Goal: Task Accomplishment & Management: Manage account settings

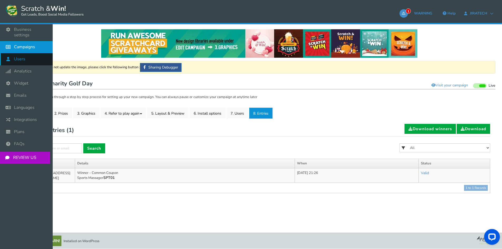
click at [20, 56] on span "Users" at bounding box center [19, 59] width 11 height 6
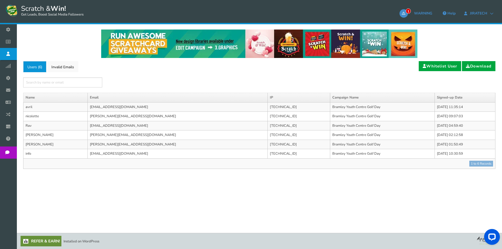
click at [46, 66] on link "Users ( 6 )" at bounding box center [34, 66] width 23 height 11
click at [62, 66] on link "Invalid Emails" at bounding box center [62, 66] width 31 height 11
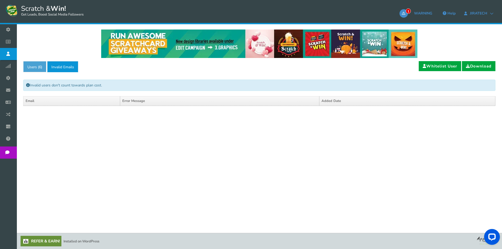
click at [32, 66] on link "Users ( 6 )" at bounding box center [34, 66] width 23 height 11
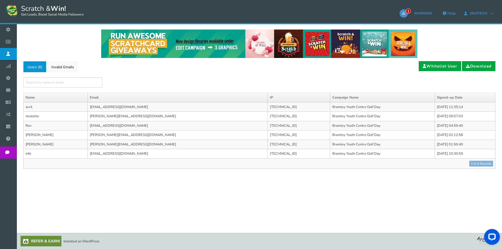
scroll to position [0, 0]
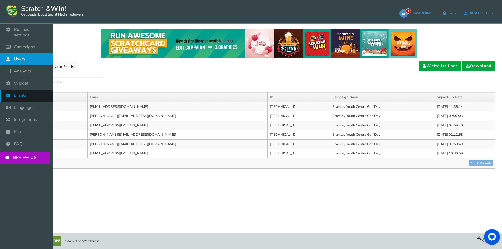
click at [22, 93] on span "Emails" at bounding box center [20, 96] width 13 height 6
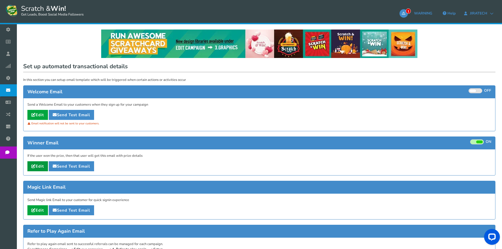
click at [44, 167] on link "Edit" at bounding box center [37, 166] width 21 height 10
type input "Your [[Campaign Name]] reward"
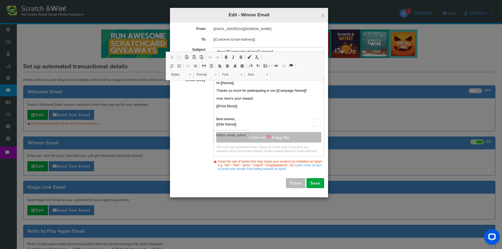
click at [270, 91] on p "Thanks so much for participating in our [[Campaign Name]]!" at bounding box center [269, 90] width 105 height 5
click at [272, 89] on p "Thanks so much for participating in our [[Campaign Name]]!" at bounding box center [269, 90] width 105 height 5
click at [276, 100] on p "And, here's your reward:" at bounding box center [269, 98] width 105 height 5
drag, startPoint x: 277, startPoint y: 90, endPoint x: 269, endPoint y: 87, distance: 8.4
click at [269, 87] on div "Hi [[Name]], Thanks so much for participating in our [[Campaign Name]]! And, he…" at bounding box center [269, 103] width 110 height 47
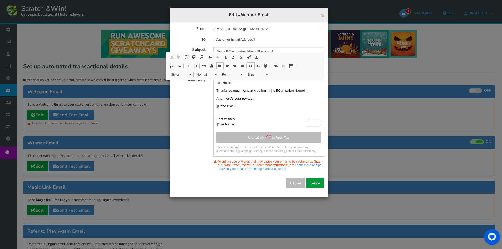
click at [317, 181] on button "Save" at bounding box center [316, 183] width 18 height 10
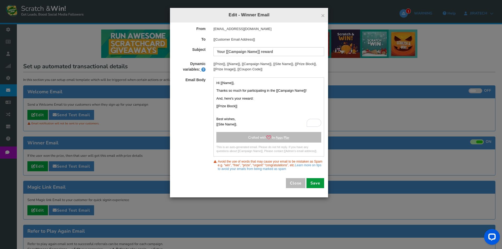
click at [320, 182] on button "Save" at bounding box center [316, 183] width 18 height 10
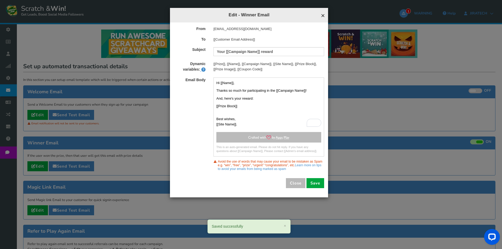
click at [323, 16] on span "×" at bounding box center [323, 16] width 4 height 8
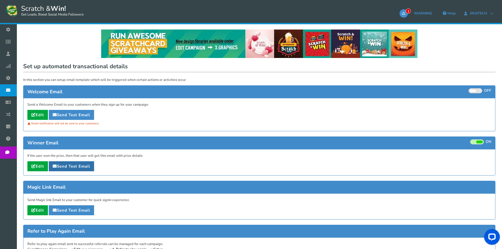
click at [74, 167] on link "Send Test Email" at bounding box center [71, 166] width 45 height 10
click at [93, 114] on link "Send Test Email" at bounding box center [71, 115] width 45 height 10
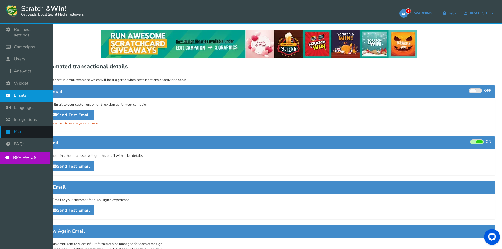
click at [17, 129] on span "Plans" at bounding box center [19, 132] width 11 height 6
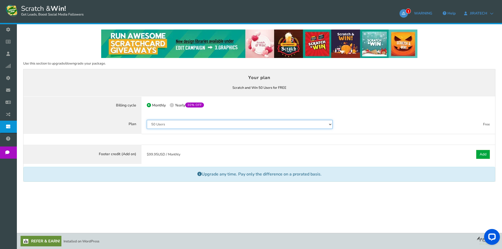
click at [184, 126] on select "50 Users 500 Users 2000 Users 10000 Users 25000 Users Unlimited" at bounding box center [240, 124] width 186 height 9
select select "798"
click at [147, 120] on select "50 Users 500 Users 2000 Users 10000 Users 25000 Users Unlimited" at bounding box center [240, 124] width 186 height 9
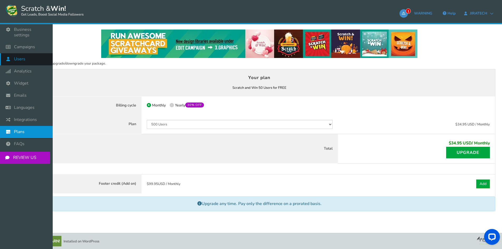
click at [14, 54] on icon at bounding box center [9, 59] width 10 height 12
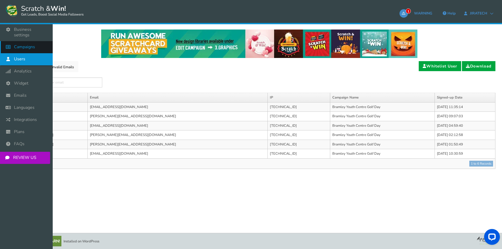
click at [8, 45] on icon at bounding box center [9, 47] width 10 height 12
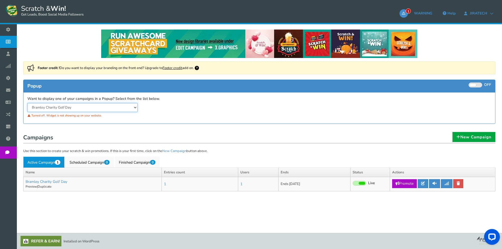
click at [127, 109] on select "Bramley Charity Golf Day" at bounding box center [82, 107] width 110 height 9
click at [471, 138] on link "New Campaign" at bounding box center [474, 137] width 43 height 10
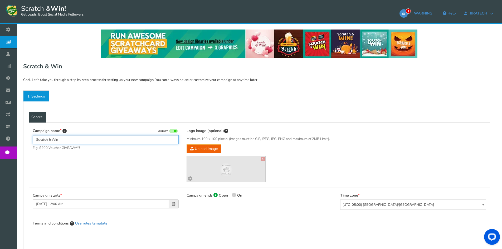
click at [47, 141] on input "Scratch & Win" at bounding box center [106, 139] width 146 height 9
click at [63, 140] on input "Scratch & Win" at bounding box center [106, 139] width 146 height 9
drag, startPoint x: 62, startPoint y: 140, endPoint x: 36, endPoint y: 136, distance: 26.2
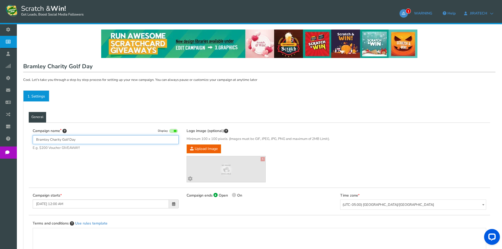
click at [37, 136] on input "Bramley Charity Golf Day" at bounding box center [106, 139] width 146 height 9
type input "BYC Charity Golf Day"
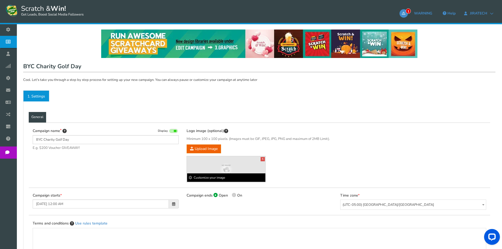
click at [215, 179] on b "Customize your image" at bounding box center [226, 178] width 79 height 8
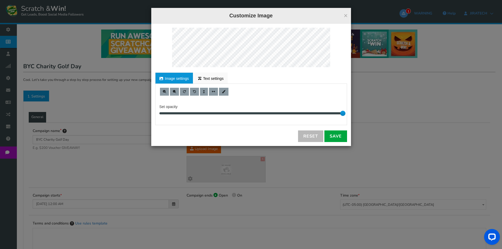
drag, startPoint x: 345, startPoint y: 17, endPoint x: 340, endPoint y: 25, distance: 9.7
click at [345, 16] on button "×" at bounding box center [346, 15] width 4 height 7
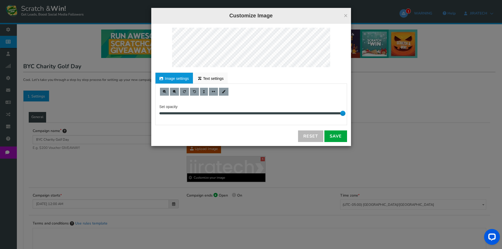
click at [225, 176] on div "× Customize Image For proper edit, check the desktop version Image settings Tex…" at bounding box center [251, 124] width 502 height 249
click at [173, 90] on span at bounding box center [174, 91] width 3 height 3
click at [340, 136] on link "Save" at bounding box center [336, 137] width 23 height 12
click at [344, 14] on button "×" at bounding box center [346, 15] width 4 height 7
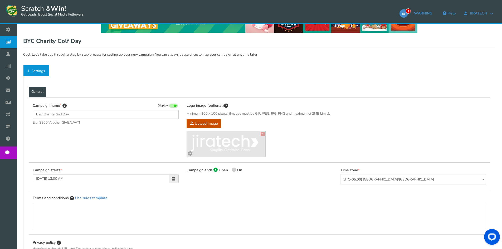
scroll to position [79, 0]
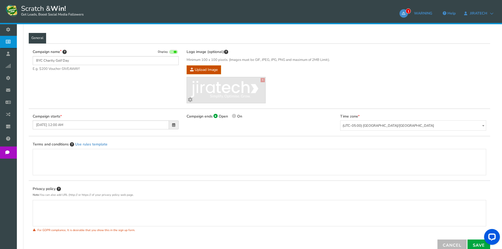
click at [235, 115] on span at bounding box center [234, 116] width 4 height 4
click at [235, 115] on input "On" at bounding box center [233, 116] width 3 height 3
radio input "true"
click at [328, 124] on span at bounding box center [327, 125] width 3 height 4
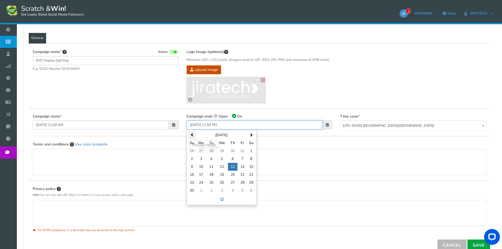
click at [193, 134] on span at bounding box center [191, 134] width 3 height 3
click at [236, 165] on td "16" at bounding box center [232, 167] width 9 height 8
type input "[DATE] 11:59 PM"
click at [233, 167] on td "16" at bounding box center [232, 167] width 9 height 8
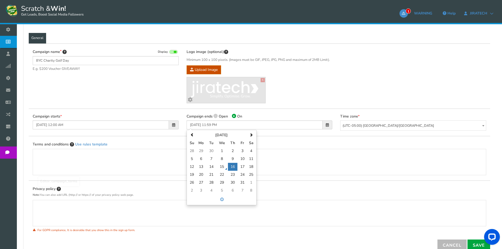
click at [309, 158] on div "Editor, campaign_terms" at bounding box center [259, 162] width 443 height 21
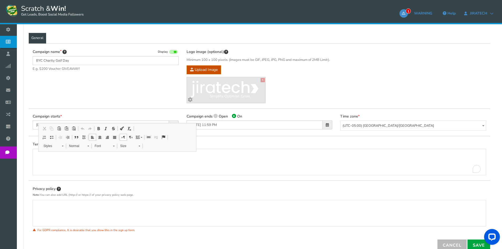
click at [207, 139] on div "Terms and conditions Use rules template" at bounding box center [260, 158] width 462 height 45
click at [90, 168] on div "To enrich screen reader interactions, please activate Accessibility in Grammarl…" at bounding box center [259, 162] width 443 height 21
drag, startPoint x: 116, startPoint y: 167, endPoint x: 118, endPoint y: 161, distance: 6.4
click at [117, 164] on div "To enrich screen reader interactions, please activate Accessibility in Grammarl…" at bounding box center [259, 162] width 443 height 21
click at [249, 148] on div "Terms and conditions Use rules template" at bounding box center [260, 159] width 454 height 34
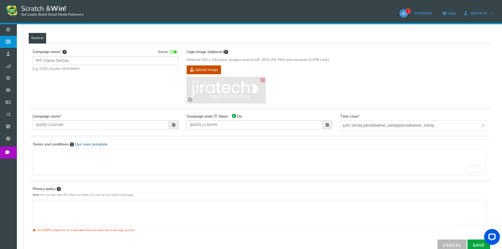
click at [81, 144] on link "Use rules template" at bounding box center [91, 144] width 32 height 5
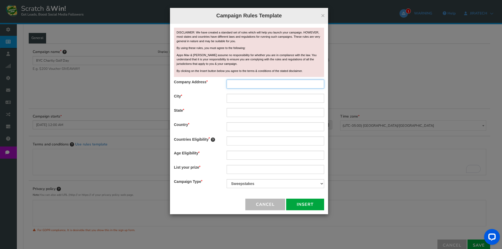
click at [259, 84] on input "text" at bounding box center [276, 84] width 98 height 9
type input "[STREET_ADDRESS],"
type input "Randburg"
type input "[GEOGRAPHIC_DATA]"
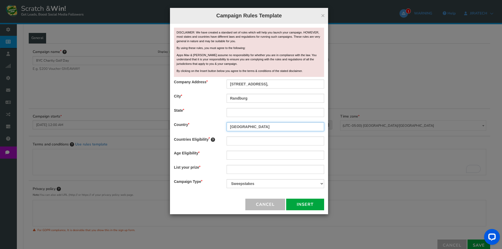
type input "[GEOGRAPHIC_DATA]"
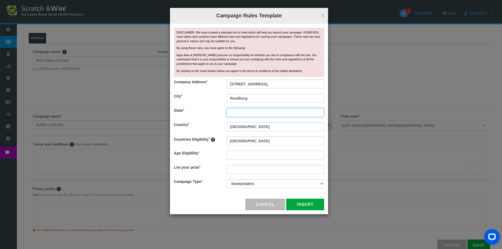
click at [246, 113] on input "text" at bounding box center [276, 112] width 98 height 9
type input "Gauteng"
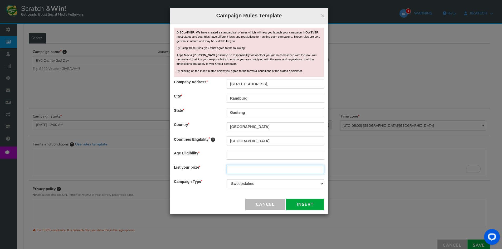
click at [234, 170] on input "text" at bounding box center [276, 169] width 98 height 9
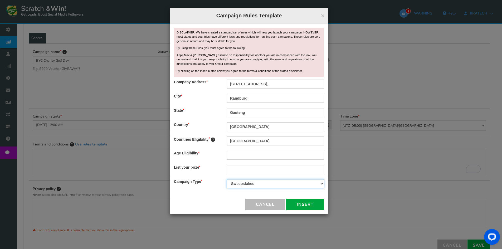
click at [251, 183] on select "Contest Giveaway Lottery Offer Raffle Sweepstakes Other" at bounding box center [276, 183] width 98 height 9
select select "Giveaway"
click at [227, 179] on select "Contest Giveaway Lottery Offer Raffle Sweepstakes Other" at bounding box center [276, 183] width 98 height 9
click at [252, 156] on input "text" at bounding box center [276, 155] width 98 height 9
type input "18"
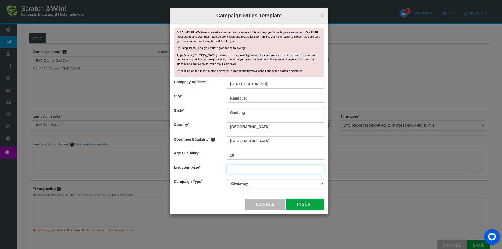
click at [238, 171] on input "text" at bounding box center [276, 169] width 98 height 9
type input "G"
type input "Instant Prize"
click at [311, 206] on button "Insert" at bounding box center [305, 205] width 38 height 12
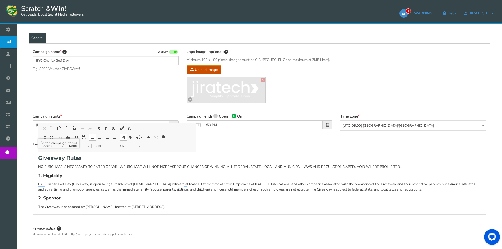
click at [169, 191] on p "BYC Charity Golf Day (Giveaway) is open to legal residents of [DEMOGRAPHIC_DATA…" at bounding box center [259, 187] width 443 height 10
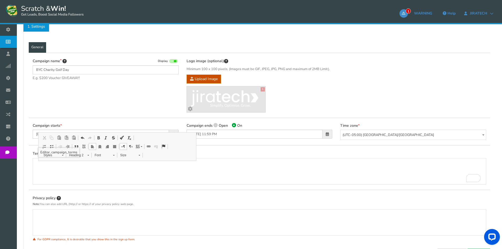
scroll to position [121, 0]
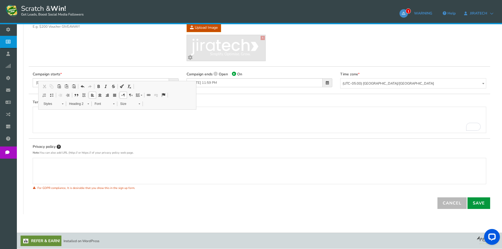
click at [485, 204] on link "Save" at bounding box center [479, 204] width 23 height 12
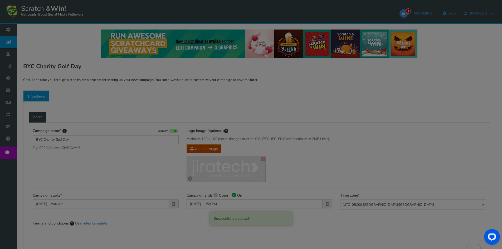
select select "Common"
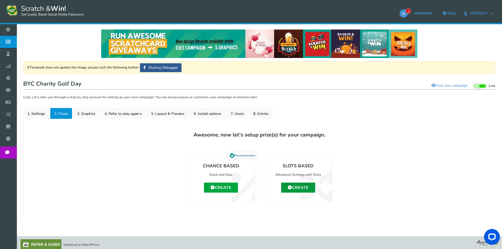
click at [297, 187] on link "Create" at bounding box center [298, 188] width 34 height 10
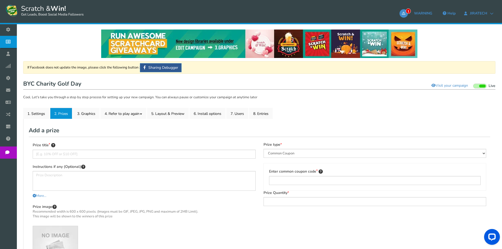
scroll to position [53, 0]
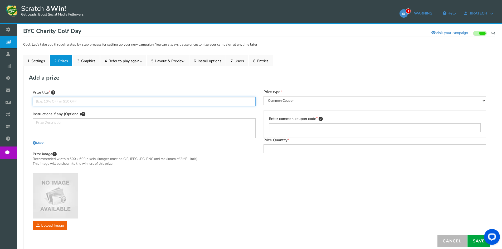
click at [53, 102] on input "text" at bounding box center [144, 101] width 223 height 9
click at [65, 104] on input "Sport Massager" at bounding box center [144, 101] width 223 height 9
type input "Congratulations! You have won a Sport Massager"
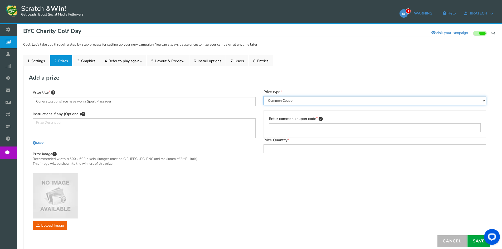
click at [320, 98] on select "Perks and Experiences Automatic Coupon Common Coupon Unique Coupon" at bounding box center [375, 100] width 223 height 9
select select "Unique"
click at [264, 96] on select "Perks and Experiences Automatic Coupon Common Coupon Unique Coupon" at bounding box center [375, 100] width 223 height 9
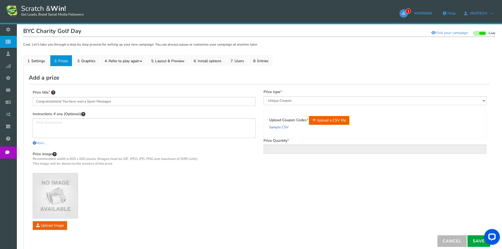
click at [279, 128] on link "Sample CSV" at bounding box center [279, 127] width 20 height 5
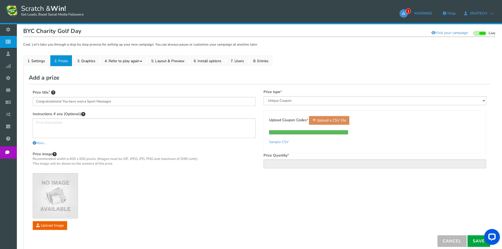
type input "10"
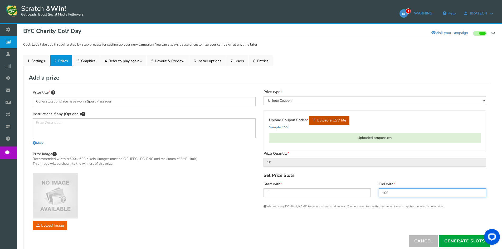
click at [383, 191] on input "100" at bounding box center [433, 193] width 108 height 9
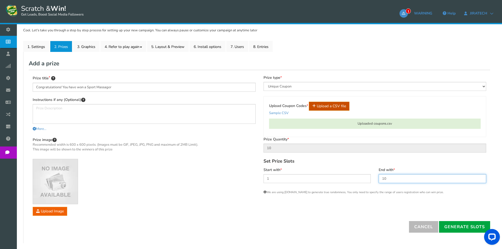
scroll to position [96, 0]
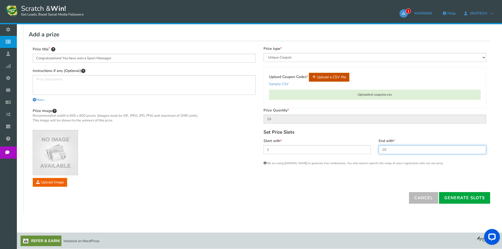
click at [398, 152] on input "10" at bounding box center [433, 149] width 108 height 9
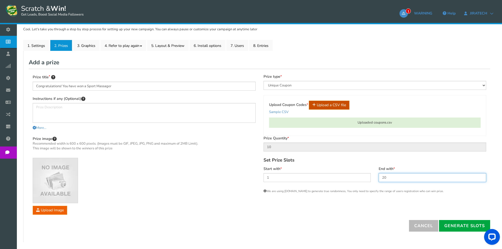
scroll to position [70, 0]
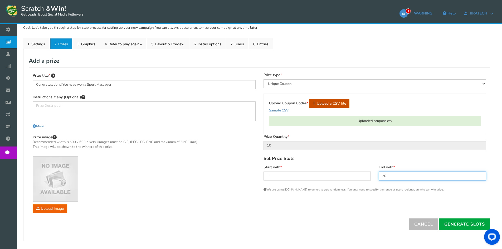
type input "20"
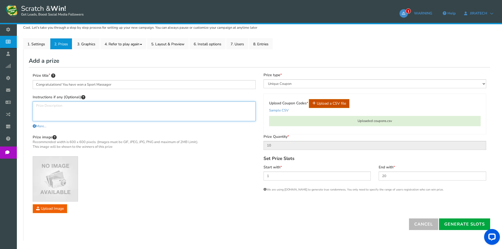
click at [109, 108] on textarea at bounding box center [144, 112] width 223 height 20
type textarea "Please collect your prize at"
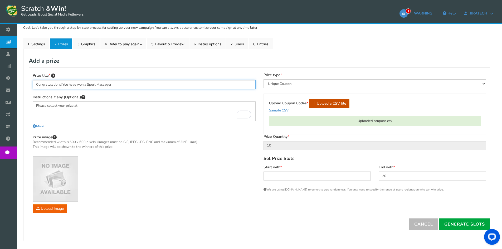
drag, startPoint x: 126, startPoint y: 86, endPoint x: 86, endPoint y: 86, distance: 39.0
click at [86, 86] on input "Congratulations! You have won a Sport Massager" at bounding box center [144, 84] width 223 height 9
type input "Congratulations! You have won an Instant Prize"
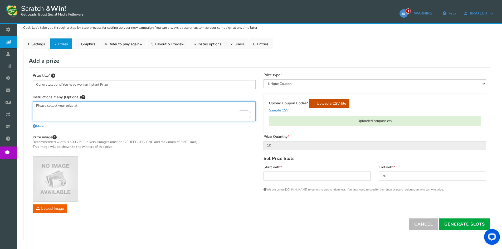
click at [97, 102] on textarea "Please collect your prize at" at bounding box center [144, 112] width 223 height 20
type textarea "Please collect your prize at the [GEOGRAPHIC_DATA] from the Jiratech Team. Pres…"
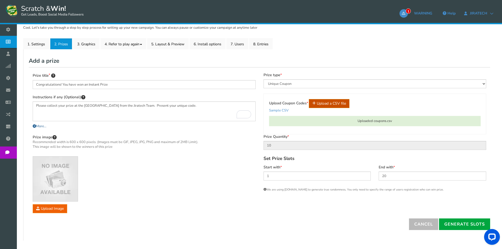
click at [44, 126] on span "More..." at bounding box center [40, 126] width 14 height 5
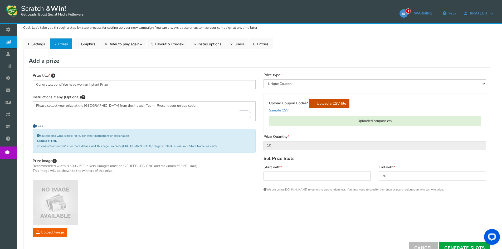
click at [44, 126] on span "Less..." at bounding box center [39, 126] width 13 height 5
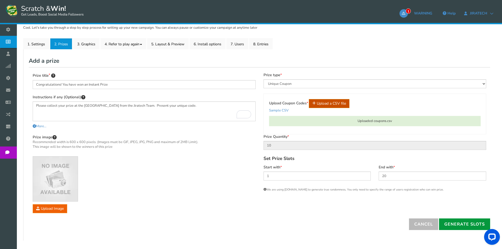
click at [455, 225] on link "Generate Slots" at bounding box center [464, 225] width 51 height 12
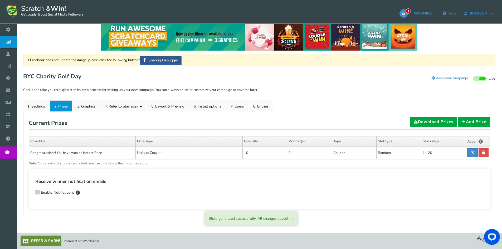
scroll to position [7, 0]
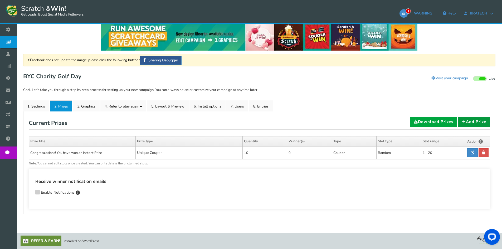
click at [465, 121] on link "Add Prize" at bounding box center [474, 122] width 32 height 10
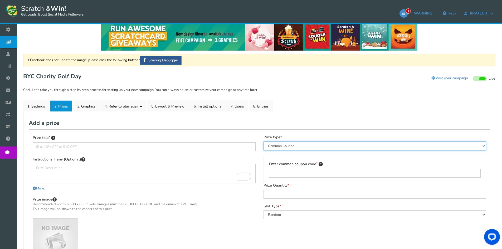
click at [336, 149] on select "Perks and Experiences Automatic Coupon Common Coupon Unique Coupon" at bounding box center [375, 146] width 223 height 9
select select "Unique"
click at [264, 142] on select "Perks and Experiences Automatic Coupon Common Coupon Unique Coupon" at bounding box center [375, 146] width 223 height 9
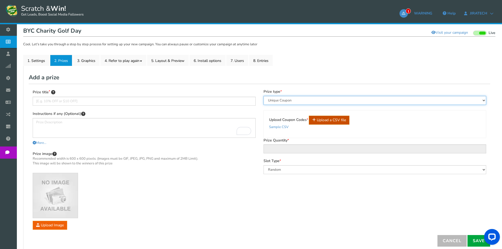
scroll to position [96, 0]
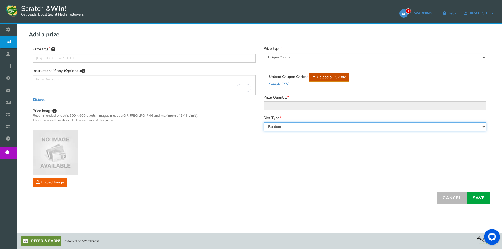
click at [299, 126] on select "Random Fill all remaining slots" at bounding box center [375, 126] width 223 height 9
select select "Fill"
click at [264, 122] on select "Random Fill all remaining slots" at bounding box center [375, 126] width 223 height 9
type input "1"
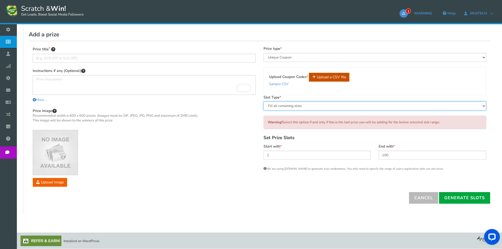
click at [342, 110] on select "Random Fill all remaining slots" at bounding box center [375, 106] width 223 height 9
select select "Random"
click at [264, 110] on select "Random Fill all remaining slots" at bounding box center [375, 106] width 223 height 9
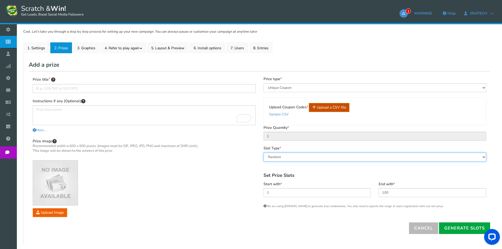
scroll to position [0, 0]
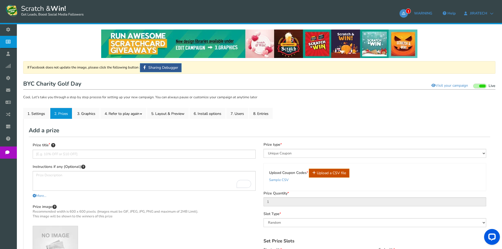
click at [58, 112] on link "2. Prizes" at bounding box center [61, 113] width 22 height 11
click at [66, 113] on link "2. Prizes" at bounding box center [61, 113] width 22 height 11
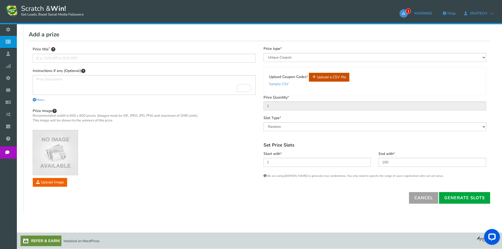
click at [424, 200] on link "Cancel" at bounding box center [423, 198] width 29 height 12
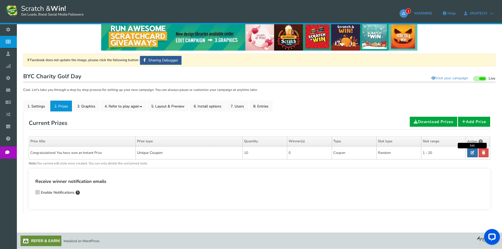
click at [473, 153] on icon at bounding box center [473, 153] width 4 height 4
type input "Congratulations! You have won an Instant Prize"
type textarea "Please collect your prize at the [GEOGRAPHIC_DATA] from the Jiratech Team. Pres…"
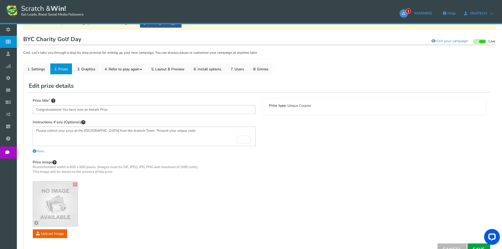
scroll to position [60, 0]
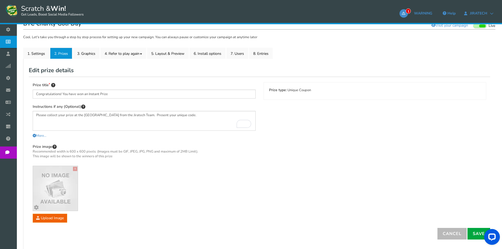
click at [450, 227] on div "Prize title Congratulations! You have won an Instant Prize Instructions if any …" at bounding box center [260, 152] width 462 height 151
click at [456, 237] on link "Cancel" at bounding box center [452, 234] width 29 height 12
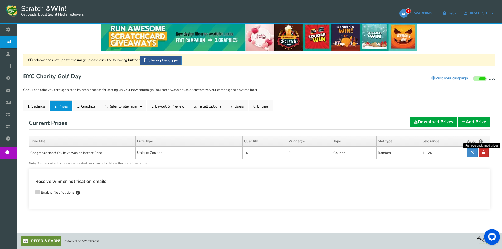
click at [482, 153] on link at bounding box center [484, 152] width 10 height 9
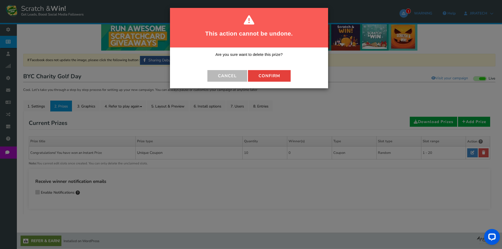
click at [281, 76] on button "Confirm" at bounding box center [269, 76] width 43 height 12
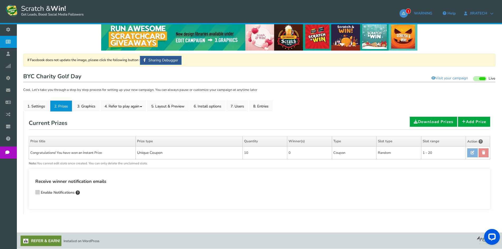
scroll to position [4, 0]
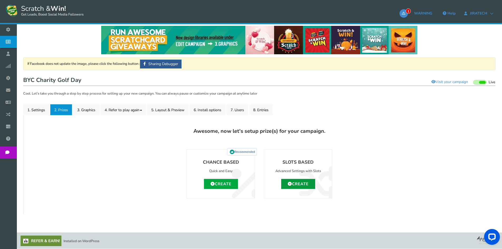
click at [301, 185] on link "Create" at bounding box center [298, 184] width 34 height 10
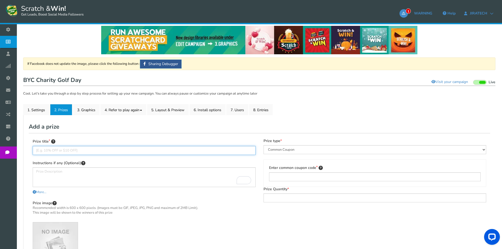
click at [98, 150] on input "text" at bounding box center [144, 150] width 223 height 9
type input "Congratulations! You have won an Instant Prize."
click at [55, 175] on textarea "To enrich screen reader interactions, please activate Accessibility in Grammarl…" at bounding box center [144, 177] width 223 height 20
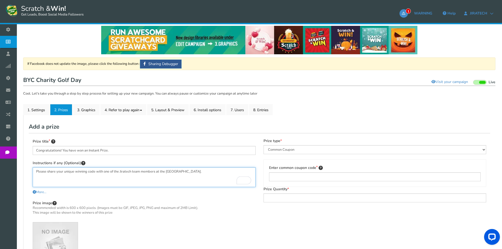
type textarea "Please share your unique winning code with one of the Jiratech team members at …"
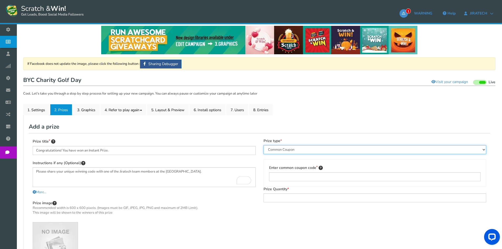
click at [293, 151] on select "Perks and Experiences Automatic Coupon Common Coupon Unique Coupon" at bounding box center [375, 149] width 223 height 9
select select "Unique"
click at [264, 145] on select "Perks and Experiences Automatic Coupon Common Coupon Unique Coupon" at bounding box center [375, 149] width 223 height 9
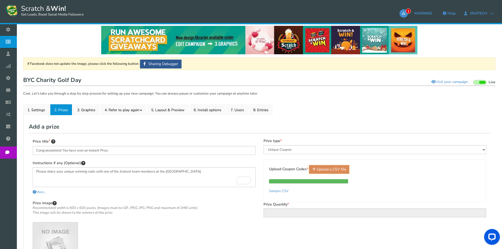
type input "20"
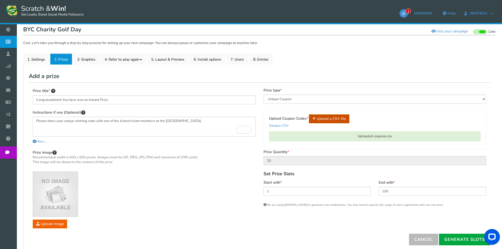
scroll to position [56, 0]
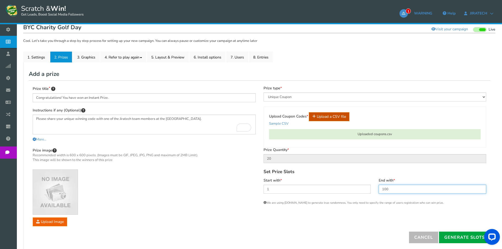
click at [393, 185] on input "100" at bounding box center [433, 189] width 108 height 9
type input "20"
click at [472, 235] on link "Generate Slots" at bounding box center [464, 238] width 51 height 12
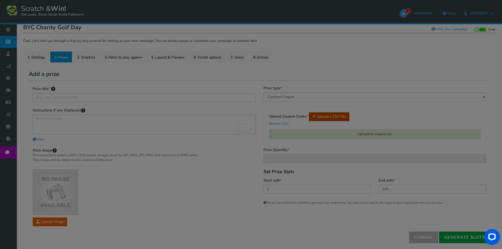
scroll to position [7, 0]
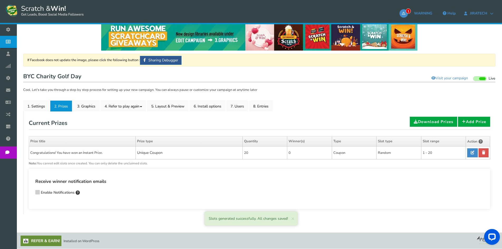
click at [38, 192] on icon at bounding box center [38, 192] width 4 height 4
click at [30, 192] on input "Enable Notifications" at bounding box center [30, 192] width 0 height 3
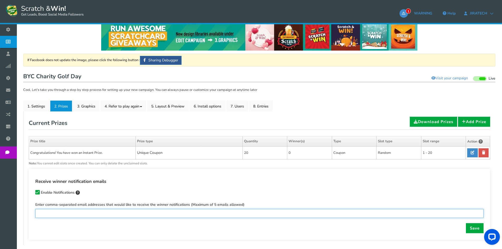
click at [154, 214] on input "text" at bounding box center [259, 213] width 449 height 9
type input "[EMAIL_ADDRESS][DOMAIN_NAME]"
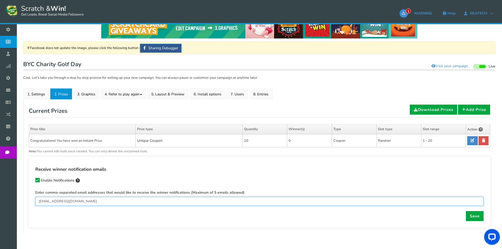
scroll to position [38, 0]
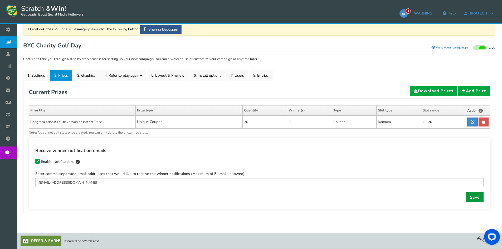
click at [477, 195] on link "Save" at bounding box center [475, 198] width 18 height 10
click at [475, 200] on link "Save" at bounding box center [475, 198] width 18 height 10
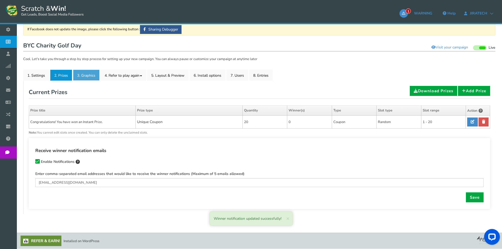
click at [85, 74] on link "3. Graphics" at bounding box center [86, 75] width 27 height 11
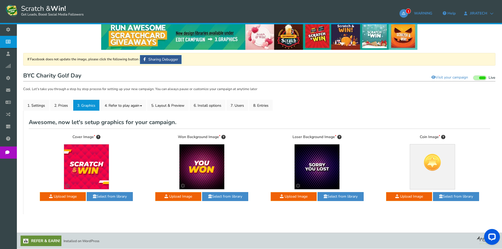
scroll to position [8, 0]
click at [129, 106] on link "4. Refer to play again" at bounding box center [123, 105] width 46 height 11
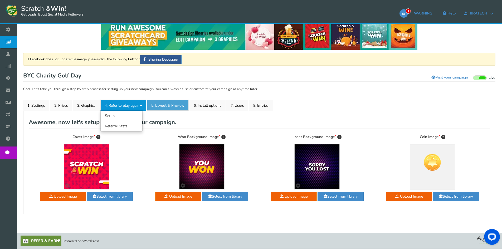
click at [168, 106] on link "5. Layout & Preview" at bounding box center [168, 105] width 42 height 11
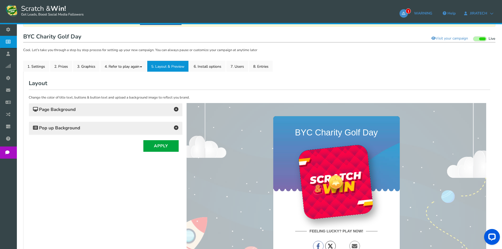
scroll to position [0, 0]
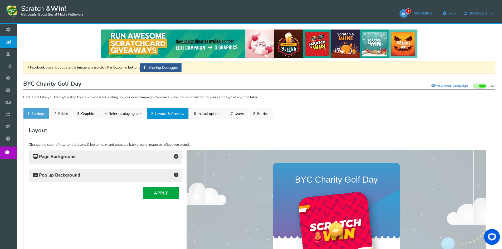
click at [41, 113] on link "1. Settings" at bounding box center [36, 113] width 26 height 11
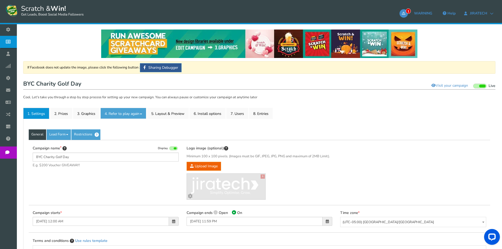
scroll to position [53, 0]
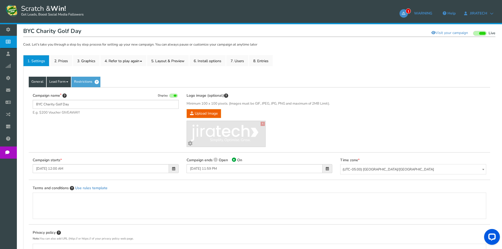
click at [61, 82] on link "Lead Form" at bounding box center [59, 82] width 24 height 11
click at [55, 102] on link "Labels" at bounding box center [68, 98] width 42 height 11
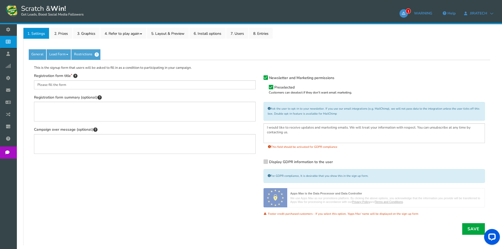
scroll to position [111, 0]
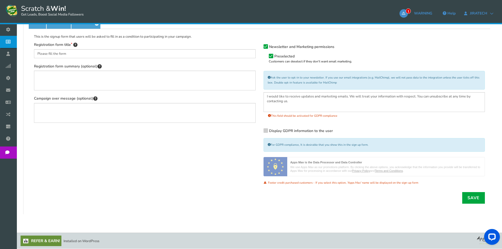
click at [267, 130] on icon at bounding box center [266, 130] width 4 height 4
click at [258, 130] on input "Display GDPR information to the user" at bounding box center [258, 131] width 0 height 3
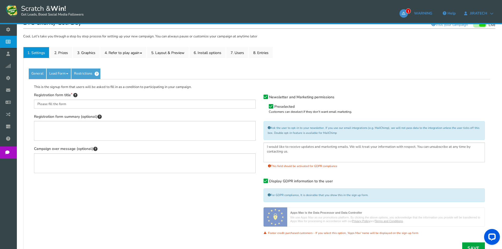
scroll to position [59, 0]
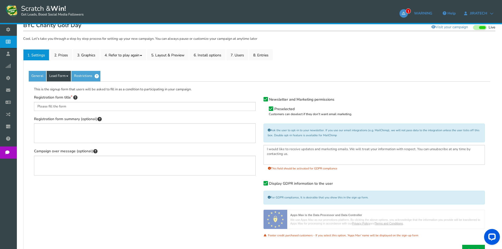
click at [59, 74] on link "Lead Form" at bounding box center [59, 76] width 24 height 11
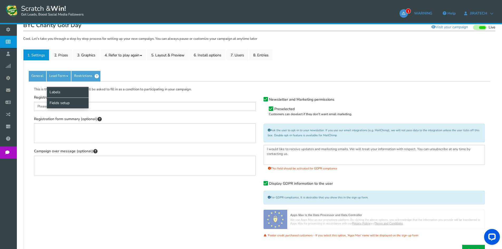
click at [62, 99] on link "Fields setup" at bounding box center [68, 103] width 42 height 11
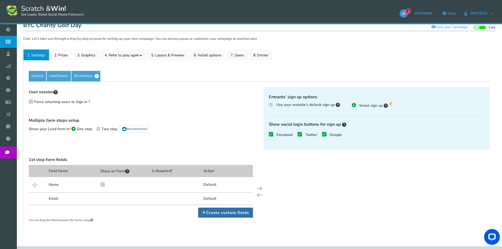
click at [217, 212] on link "Create custom fields" at bounding box center [225, 213] width 55 height 10
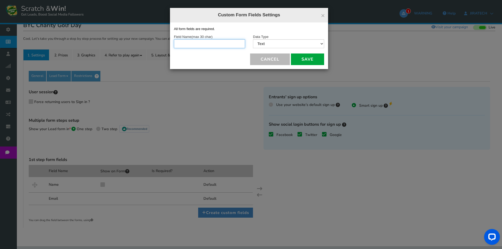
click at [198, 44] on input "text" at bounding box center [209, 43] width 71 height 9
type input "Contact Number"
click at [275, 43] on select "Text Number Multiple Options (can only select one) Multiple Options (can select…" at bounding box center [288, 43] width 71 height 9
select select "2"
click at [253, 39] on select "Text Number Multiple Options (can only select one) Multiple Options (can select…" at bounding box center [288, 43] width 71 height 9
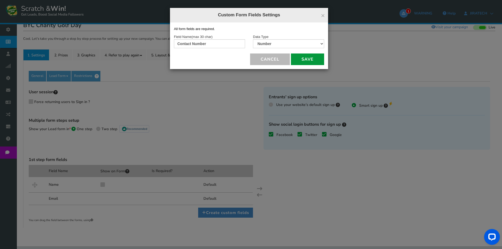
click at [310, 61] on button "Save" at bounding box center [307, 60] width 33 height 12
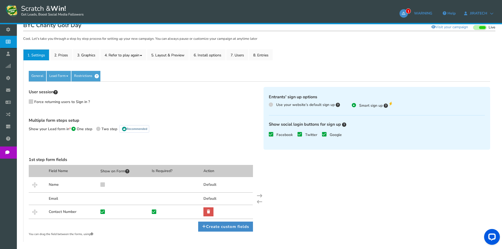
click at [104, 184] on icon at bounding box center [103, 184] width 4 height 4
click at [100, 184] on input "checkbox" at bounding box center [97, 186] width 5 height 5
checkbox input "true"
click at [155, 211] on icon at bounding box center [154, 210] width 4 height 4
click at [152, 211] on input "checkbox" at bounding box center [149, 211] width 5 height 5
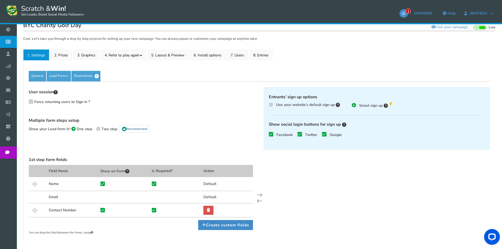
checkbox input "false"
click at [323, 134] on icon at bounding box center [325, 135] width 4 height 4
click at [317, 134] on input "Google" at bounding box center [317, 134] width 0 height 3
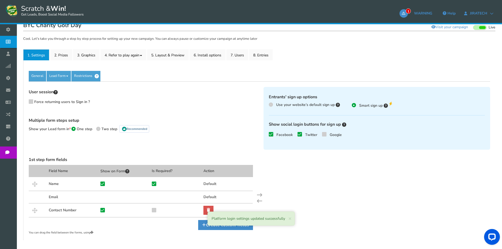
click at [300, 135] on icon at bounding box center [300, 135] width 4 height 4
click at [292, 135] on input "Twitter" at bounding box center [292, 134] width 0 height 3
click at [273, 134] on icon at bounding box center [271, 135] width 4 height 4
click at [264, 134] on input "Facebook" at bounding box center [264, 134] width 0 height 3
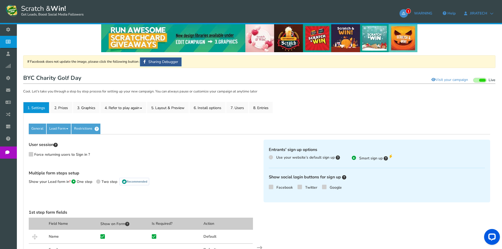
scroll to position [6, 0]
click at [87, 127] on link "Restrictions" at bounding box center [85, 129] width 29 height 11
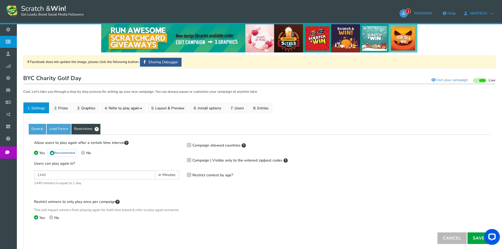
click at [82, 153] on span at bounding box center [83, 153] width 4 height 4
click at [82, 153] on input "No" at bounding box center [82, 153] width 3 height 3
radio input "true"
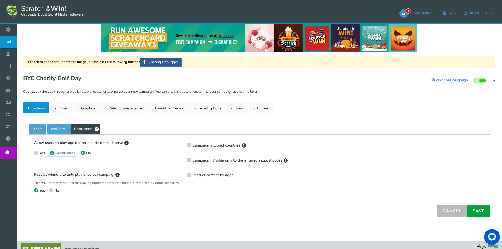
click at [51, 191] on icon at bounding box center [51, 190] width 1 height 1
click at [51, 193] on input "No" at bounding box center [50, 190] width 3 height 3
radio input "true"
click at [41, 193] on span "Yes" at bounding box center [42, 190] width 6 height 5
click at [37, 193] on input "Yes" at bounding box center [35, 190] width 3 height 3
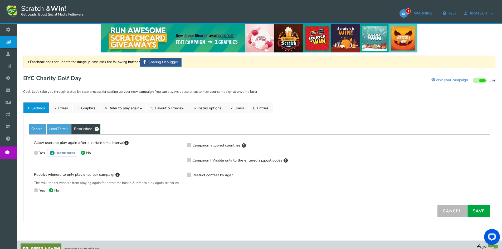
radio input "true"
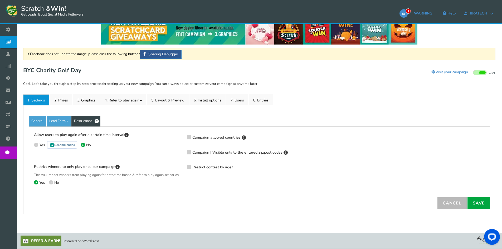
scroll to position [19, 0]
click at [480, 198] on link "Save" at bounding box center [479, 204] width 23 height 12
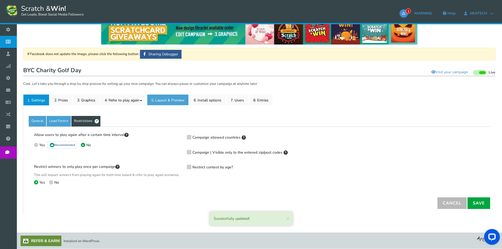
click at [157, 94] on link "5. Layout & Preview" at bounding box center [168, 99] width 42 height 11
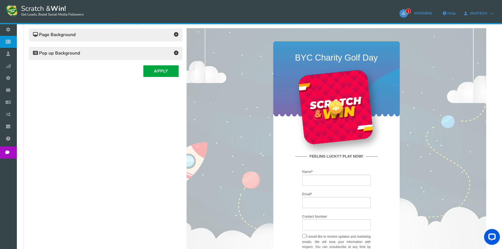
scroll to position [17, 0]
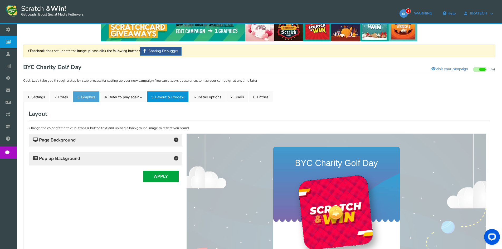
click at [83, 97] on link "3. Graphics" at bounding box center [86, 96] width 27 height 11
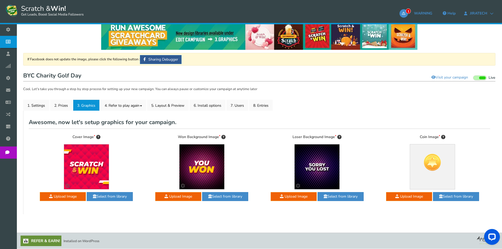
scroll to position [8, 0]
click at [40, 103] on link "1. Settings" at bounding box center [36, 105] width 26 height 11
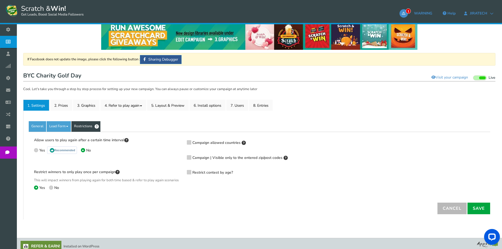
scroll to position [0, 0]
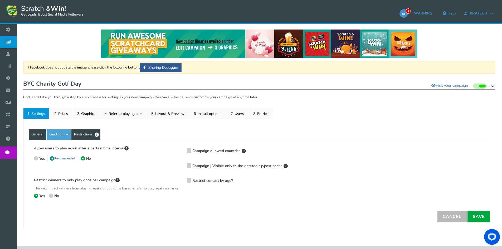
click at [40, 134] on link "General" at bounding box center [37, 134] width 17 height 11
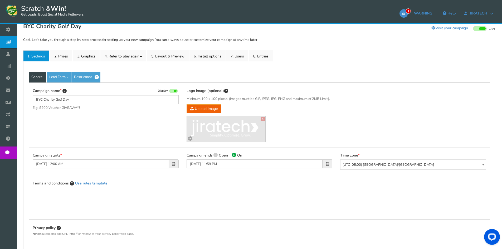
scroll to position [105, 0]
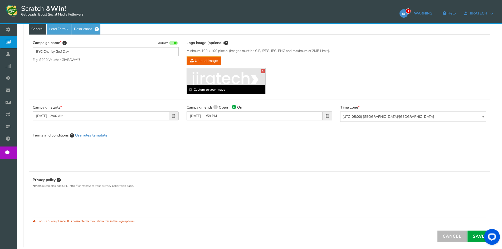
click at [227, 77] on img at bounding box center [226, 82] width 79 height 20
click at [221, 89] on b "Customize your image" at bounding box center [226, 89] width 79 height 8
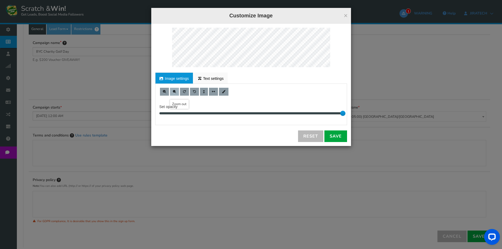
click at [174, 92] on span at bounding box center [174, 91] width 3 height 3
click at [206, 75] on link "Text settings" at bounding box center [211, 78] width 34 height 11
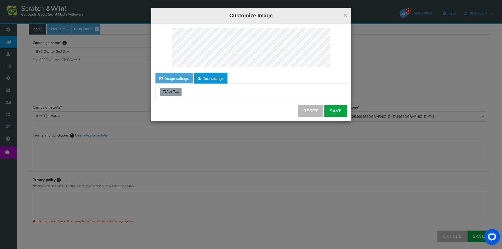
click at [172, 77] on link "Image settings" at bounding box center [174, 78] width 38 height 11
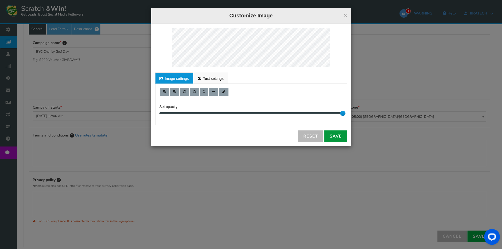
click at [335, 139] on link "Save" at bounding box center [336, 137] width 23 height 12
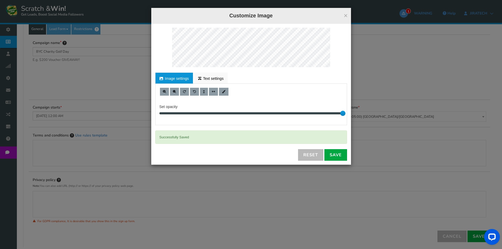
click at [345, 14] on button "×" at bounding box center [346, 15] width 4 height 7
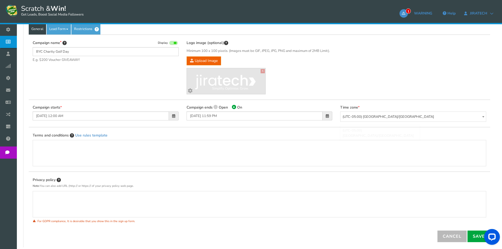
click at [395, 115] on span "(UTC-05:00) [GEOGRAPHIC_DATA]/[GEOGRAPHIC_DATA]" at bounding box center [414, 117] width 146 height 10
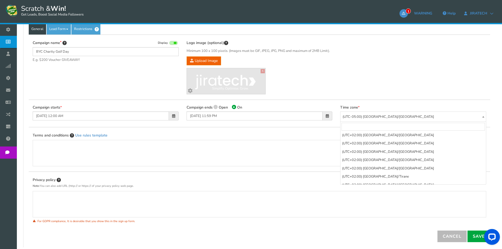
scroll to position [1981, 0]
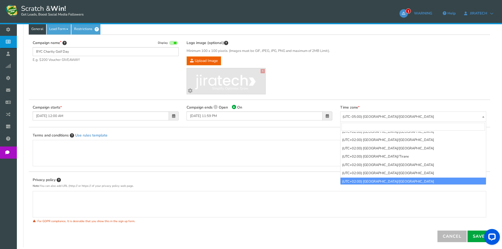
select select "[GEOGRAPHIC_DATA]/[GEOGRAPHIC_DATA]"
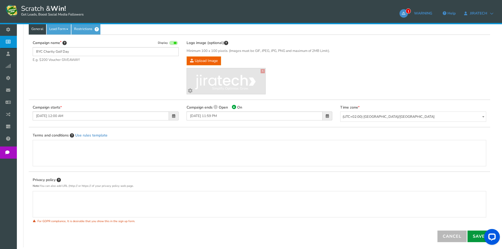
click at [475, 235] on link "Save" at bounding box center [479, 237] width 23 height 12
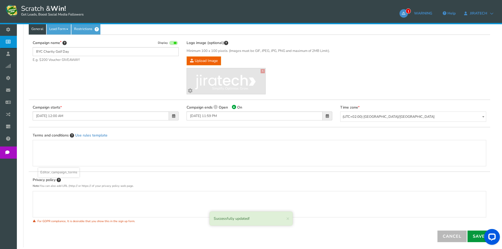
scroll to position [0, 0]
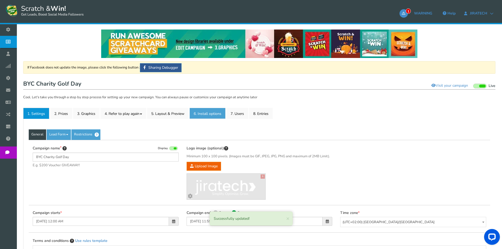
click at [205, 113] on link "6. Install options New" at bounding box center [208, 113] width 36 height 11
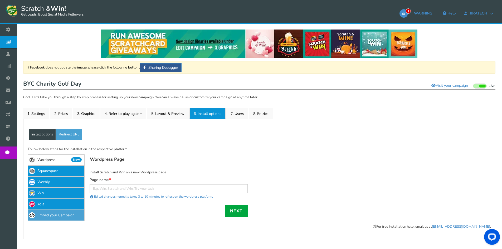
click at [49, 221] on link "Embed your Campaign" at bounding box center [56, 215] width 57 height 11
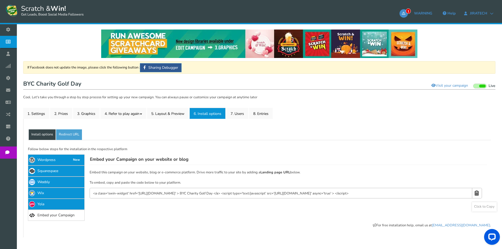
click at [477, 193] on icon at bounding box center [477, 193] width 4 height 10
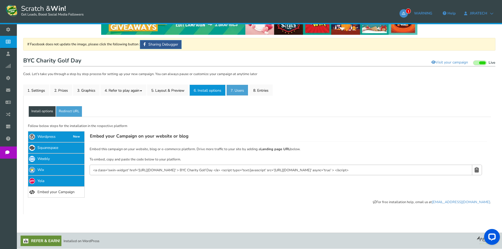
click at [244, 90] on link "7. Users" at bounding box center [238, 90] width 22 height 11
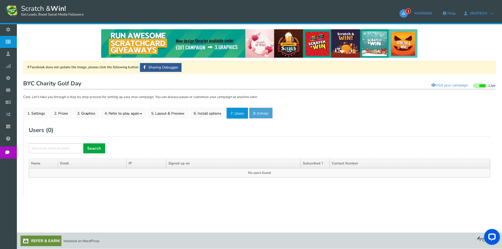
click at [262, 117] on link "8. Entries" at bounding box center [261, 113] width 24 height 11
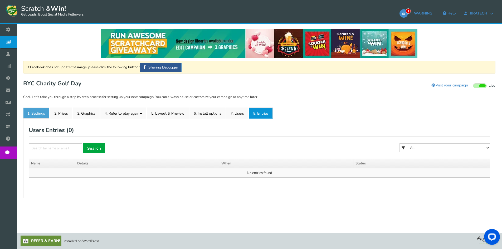
click at [32, 114] on link "1. Settings" at bounding box center [36, 113] width 26 height 11
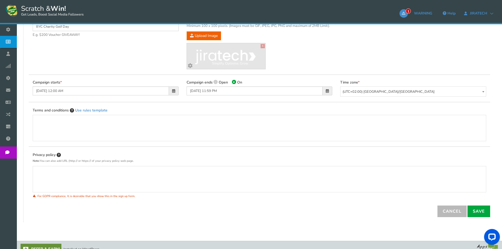
scroll to position [132, 0]
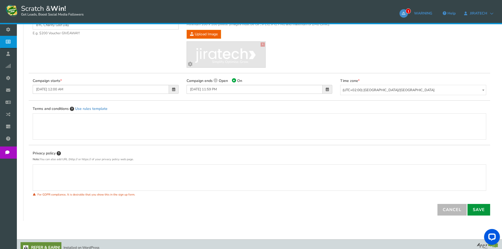
click at [484, 211] on link "Save" at bounding box center [479, 210] width 23 height 12
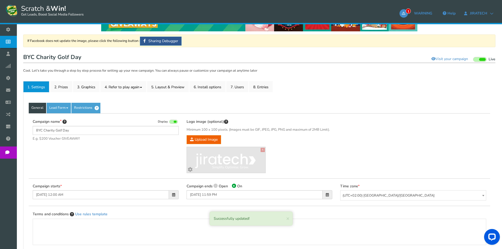
scroll to position [0, 0]
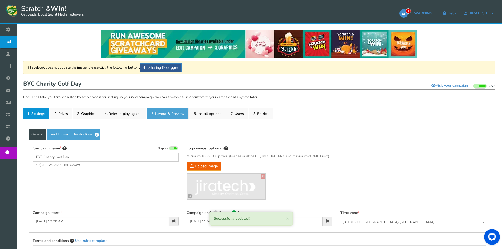
click at [174, 112] on link "5. Layout & Preview" at bounding box center [168, 113] width 42 height 11
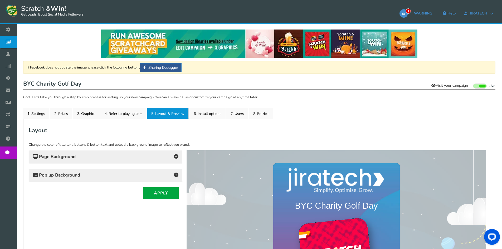
click at [439, 84] on link "Visit your campaign" at bounding box center [450, 85] width 44 height 9
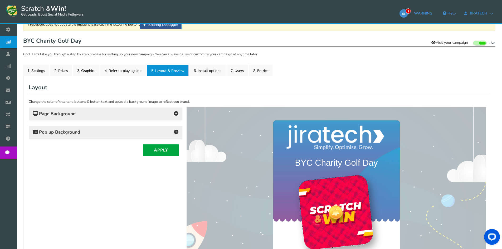
scroll to position [15, 0]
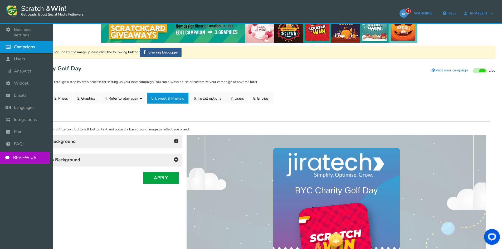
click at [20, 44] on span "Campaigns" at bounding box center [24, 47] width 21 height 6
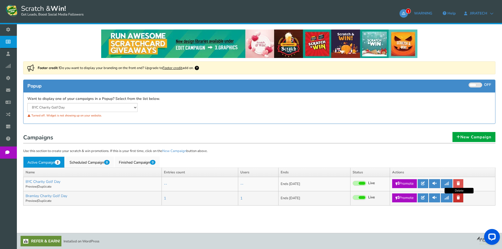
click at [461, 199] on link at bounding box center [459, 198] width 10 height 9
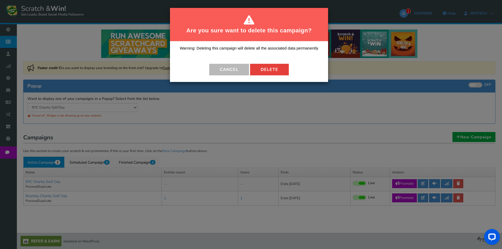
click at [265, 70] on button "Delete" at bounding box center [269, 70] width 39 height 12
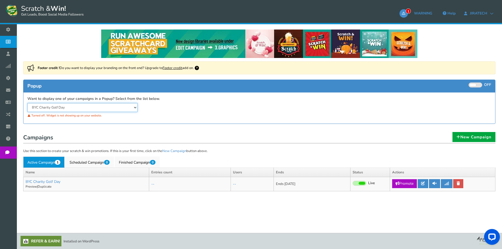
click at [136, 106] on select "BYC Charity Golf Day Bramley Charity Golf Day" at bounding box center [82, 107] width 110 height 9
click at [169, 105] on div "BYC Charity Golf Day Bramley Charity Golf Day Widget is showing for a paused ca…" at bounding box center [141, 111] width 236 height 16
click at [481, 138] on link "New Campaign" at bounding box center [474, 137] width 43 height 10
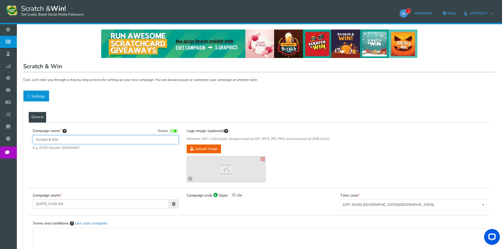
click at [82, 141] on input "Scratch & Win" at bounding box center [106, 139] width 146 height 9
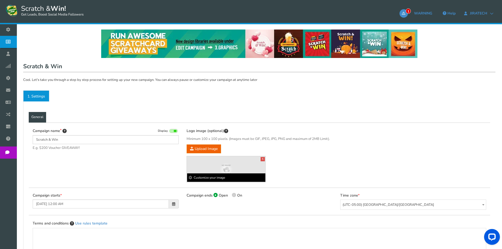
click at [222, 176] on b "Customize your image" at bounding box center [226, 178] width 79 height 8
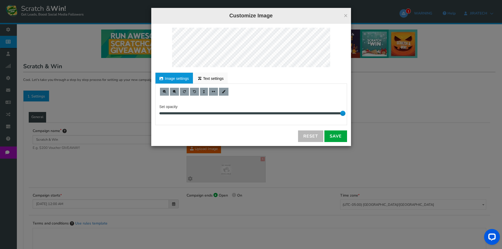
drag, startPoint x: 345, startPoint y: 15, endPoint x: 344, endPoint y: 18, distance: 2.8
click at [346, 15] on button "×" at bounding box center [346, 15] width 4 height 7
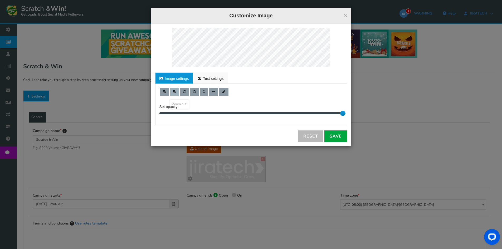
click at [175, 92] on span at bounding box center [174, 91] width 3 height 3
click at [345, 139] on link "Save" at bounding box center [336, 137] width 23 height 12
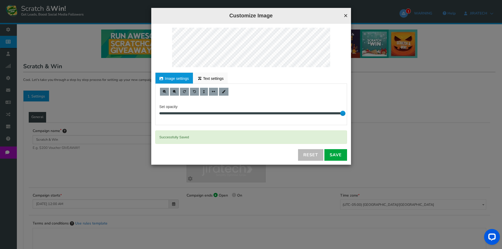
drag, startPoint x: 345, startPoint y: 14, endPoint x: 98, endPoint y: 121, distance: 268.8
click at [344, 15] on button "×" at bounding box center [346, 15] width 4 height 7
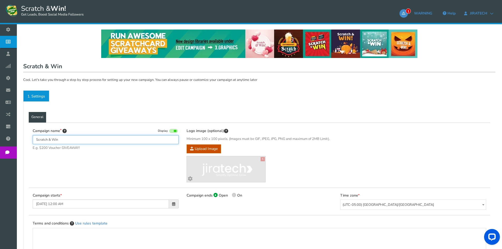
click at [36, 139] on input "Scratch & Win" at bounding box center [106, 139] width 146 height 9
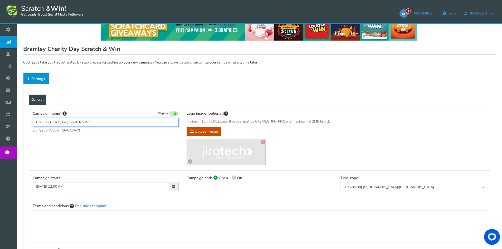
scroll to position [53, 0]
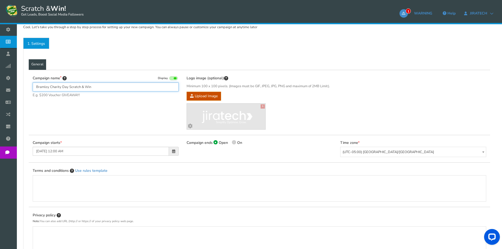
type input "Bramley Charity Day Scratch & Win"
click at [235, 142] on span at bounding box center [234, 142] width 4 height 4
click at [235, 142] on input "On" at bounding box center [233, 143] width 3 height 3
radio input "true"
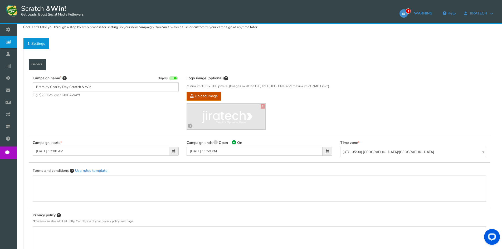
click at [325, 151] on span at bounding box center [328, 151] width 10 height 9
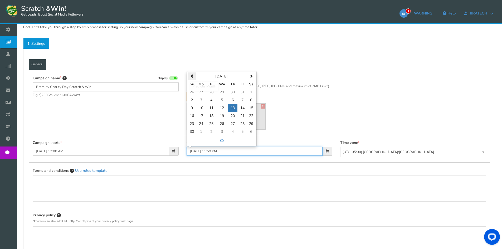
click at [191, 75] on span at bounding box center [191, 76] width 3 height 3
click at [232, 105] on td "16" at bounding box center [232, 108] width 9 height 8
type input "[DATE] 11:59 PM"
click at [407, 151] on span "(UTC-05:00) [GEOGRAPHIC_DATA]/[GEOGRAPHIC_DATA]" at bounding box center [414, 152] width 146 height 10
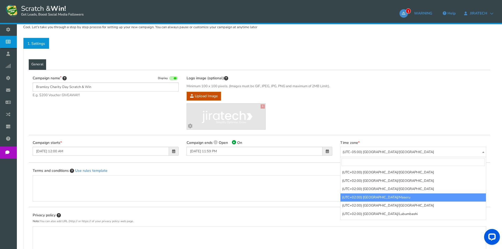
scroll to position [2007, 0]
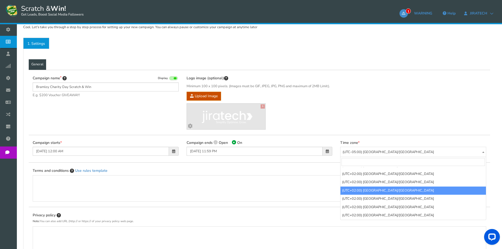
select select "[GEOGRAPHIC_DATA]/[GEOGRAPHIC_DATA]"
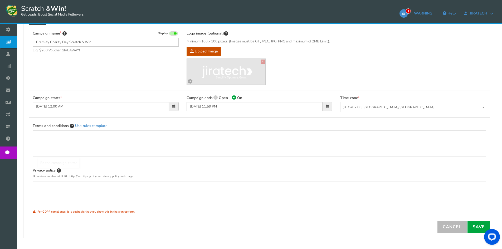
scroll to position [121, 0]
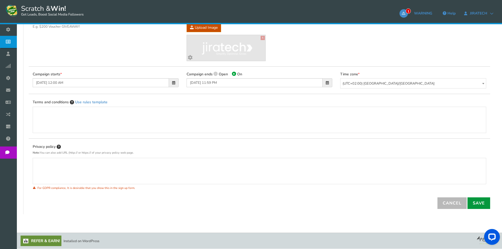
click at [471, 204] on link "Save" at bounding box center [479, 204] width 23 height 12
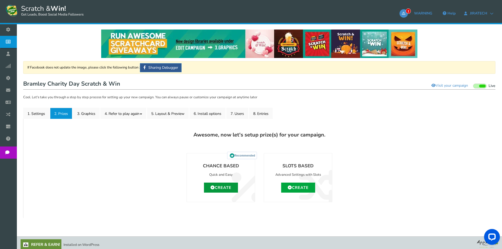
click at [227, 190] on link "Create" at bounding box center [221, 188] width 34 height 10
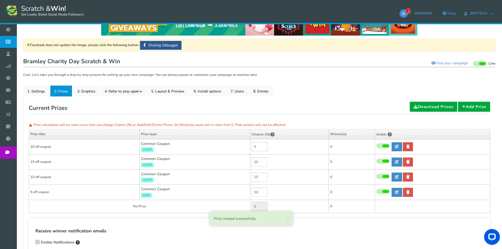
scroll to position [53, 0]
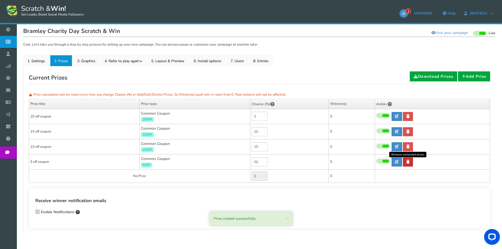
click at [408, 161] on icon at bounding box center [408, 162] width 3 height 4
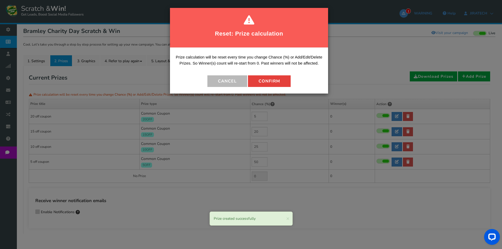
click at [275, 82] on button "Confirm" at bounding box center [269, 81] width 43 height 12
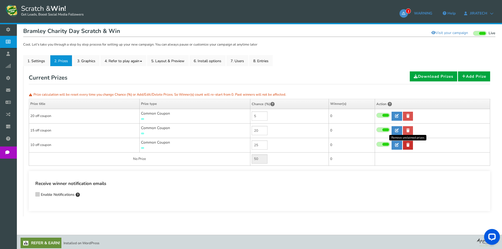
click at [411, 144] on link at bounding box center [408, 145] width 10 height 9
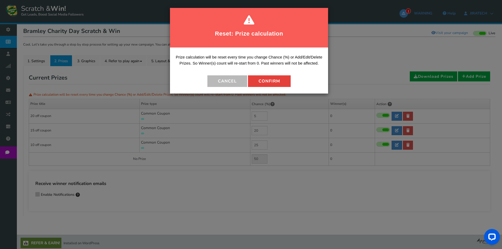
click at [261, 83] on button "Confirm" at bounding box center [269, 81] width 43 height 12
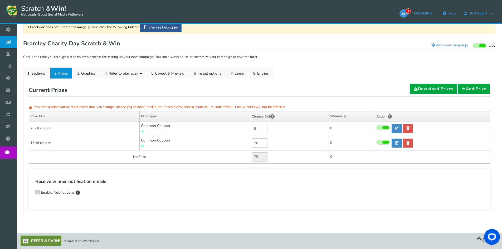
scroll to position [40, 0]
click at [409, 142] on icon at bounding box center [408, 143] width 3 height 4
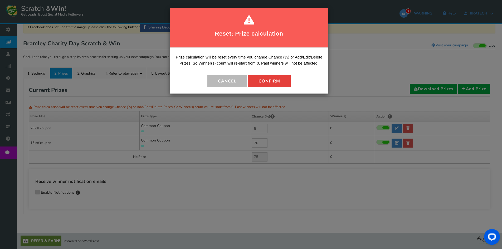
click at [266, 85] on button "Confirm" at bounding box center [269, 81] width 43 height 12
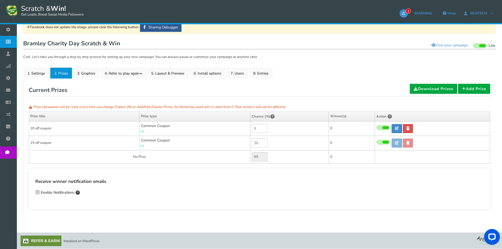
scroll to position [26, 0]
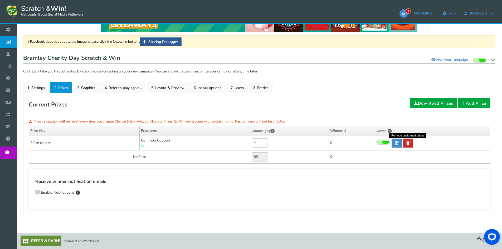
click at [406, 143] on link at bounding box center [408, 143] width 10 height 9
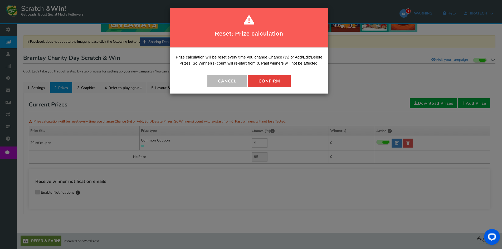
click at [273, 84] on button "Confirm" at bounding box center [269, 81] width 43 height 12
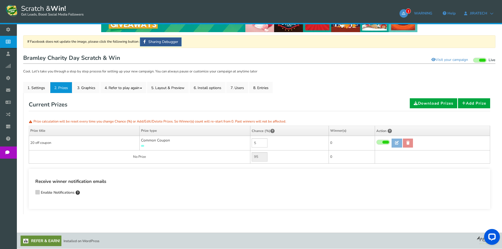
scroll to position [12, 0]
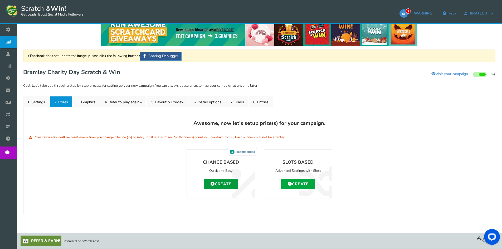
click at [223, 185] on link "Create" at bounding box center [221, 184] width 34 height 10
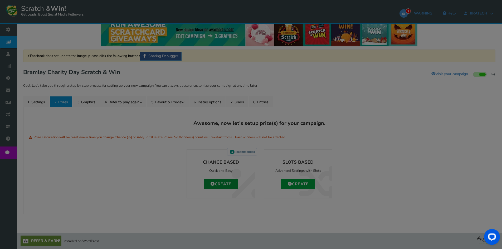
type input "0"
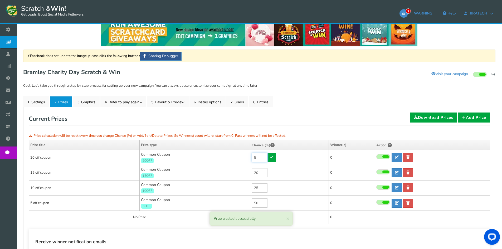
click at [262, 157] on input "5" at bounding box center [260, 157] width 16 height 9
type input "0"
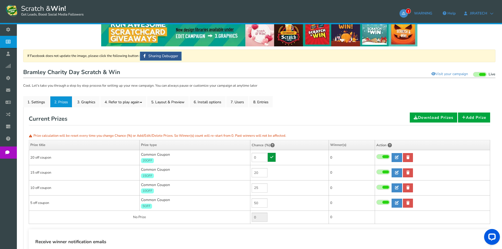
click at [274, 158] on link at bounding box center [272, 157] width 8 height 9
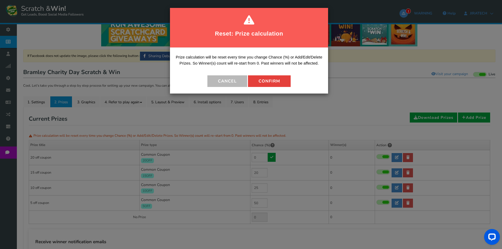
click at [268, 83] on button "Confirm" at bounding box center [269, 81] width 43 height 12
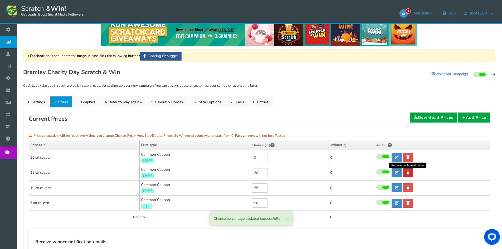
click at [410, 173] on icon at bounding box center [408, 173] width 3 height 4
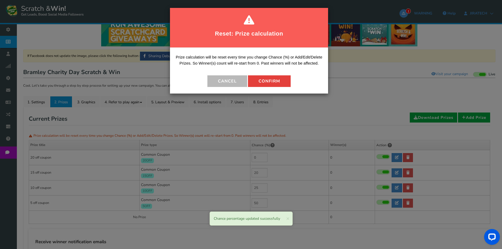
click at [263, 79] on button "Confirm" at bounding box center [269, 81] width 43 height 12
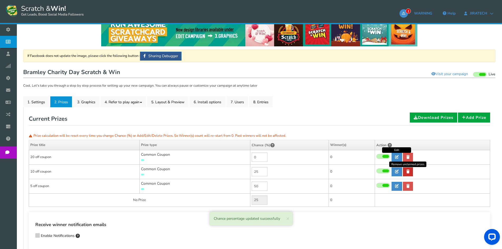
click at [411, 172] on link at bounding box center [408, 171] width 10 height 9
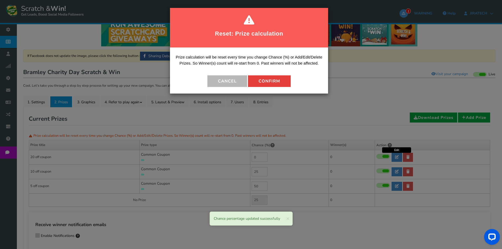
click at [259, 80] on button "Confirm" at bounding box center [269, 81] width 43 height 12
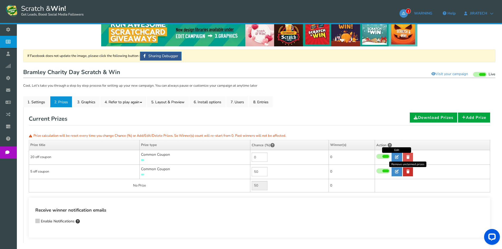
click at [409, 171] on icon at bounding box center [408, 172] width 3 height 4
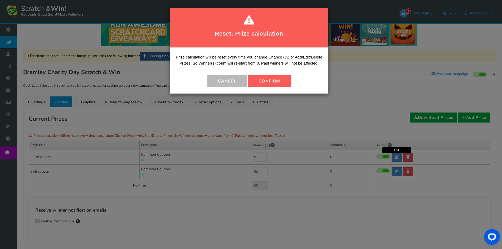
click at [261, 72] on div "Prize calculation will be reset every time you change Chance (%) or Add/Edit/De…" at bounding box center [249, 71] width 158 height 46
click at [263, 79] on button "Confirm" at bounding box center [269, 81] width 43 height 12
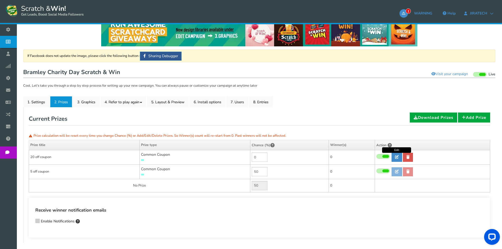
type input "100"
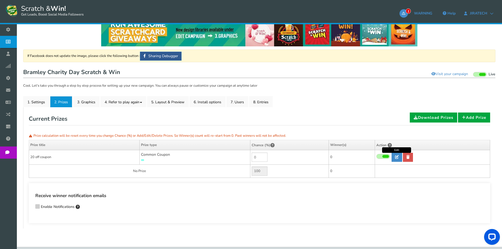
click at [37, 207] on icon at bounding box center [38, 206] width 4 height 4
click at [30, 207] on input "Enable Notifications" at bounding box center [30, 207] width 0 height 3
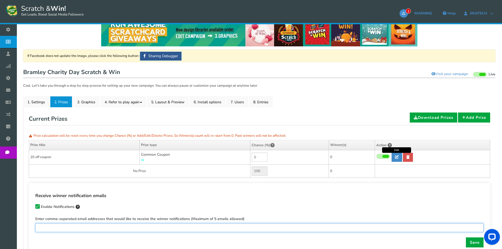
click at [66, 225] on input "text" at bounding box center [259, 227] width 449 height 9
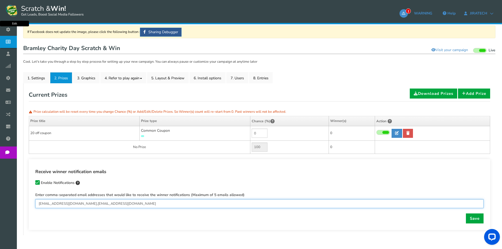
scroll to position [57, 0]
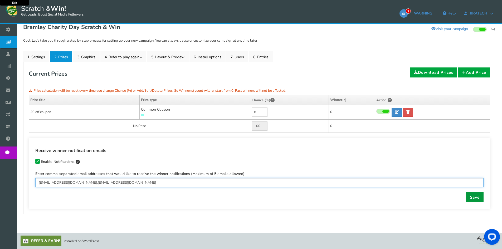
type input "[EMAIL_ADDRESS][DOMAIN_NAME],[EMAIL_ADDRESS][DOMAIN_NAME]"
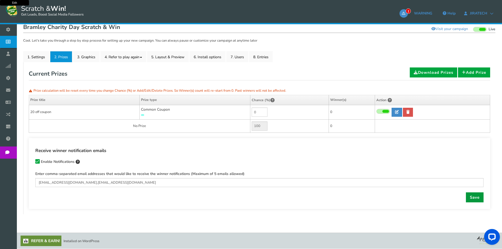
click at [476, 195] on link "Save" at bounding box center [475, 198] width 18 height 10
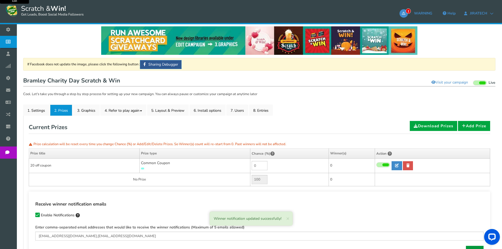
scroll to position [0, 0]
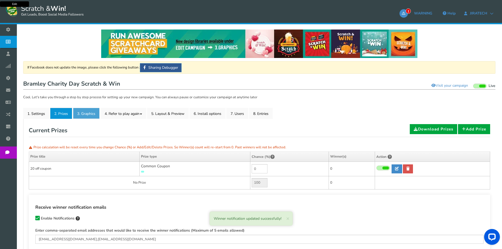
click at [92, 112] on link "3. Graphics" at bounding box center [86, 113] width 27 height 11
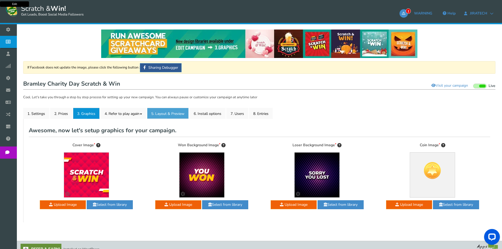
click at [185, 113] on link "5. Layout & Preview" at bounding box center [168, 113] width 42 height 11
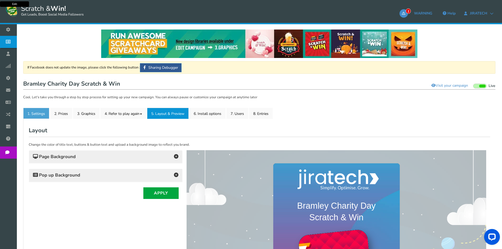
click at [35, 114] on link "1. Settings" at bounding box center [36, 113] width 26 height 11
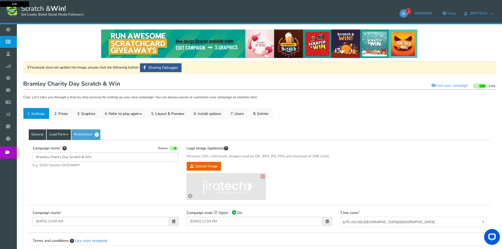
click at [53, 136] on link "Lead Form" at bounding box center [59, 134] width 24 height 11
click at [57, 134] on link "Lead Form" at bounding box center [59, 134] width 24 height 11
click at [57, 152] on link "Labels" at bounding box center [68, 150] width 42 height 11
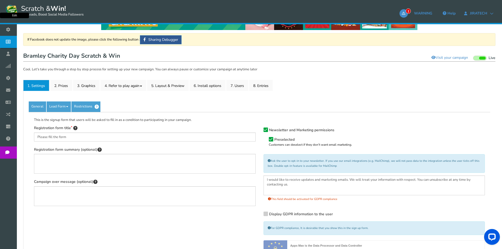
scroll to position [79, 0]
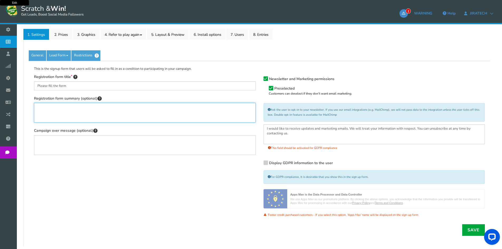
click at [46, 110] on textarea "Registration form summary (optional)" at bounding box center [145, 113] width 222 height 20
type textarea "Enter your details to also be entered into the main prize draw taking place at …"
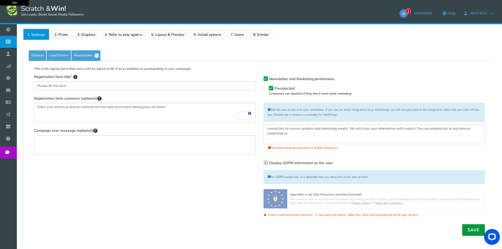
drag, startPoint x: 1, startPoint y: 1, endPoint x: 477, endPoint y: 228, distance: 527.6
click at [477, 228] on link "Save" at bounding box center [474, 230] width 23 height 12
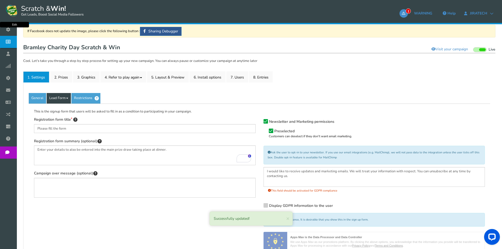
scroll to position [26, 0]
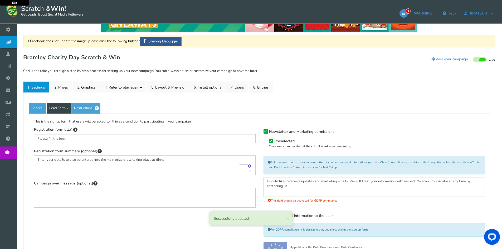
click at [58, 110] on link "Lead Form" at bounding box center [59, 108] width 24 height 11
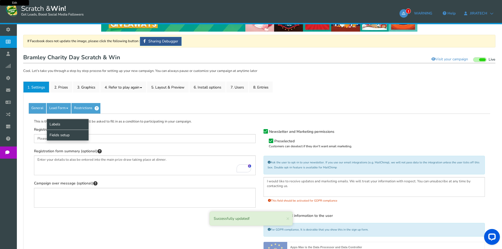
click at [56, 133] on link "Fields setup" at bounding box center [68, 135] width 42 height 11
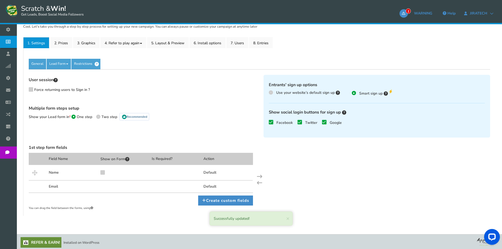
scroll to position [72, 0]
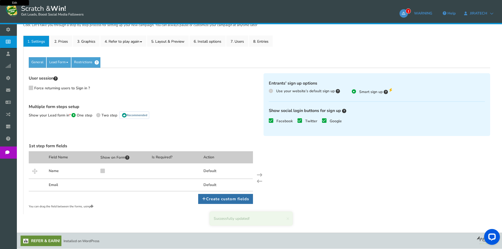
click at [221, 198] on link "Create custom fields" at bounding box center [225, 199] width 55 height 10
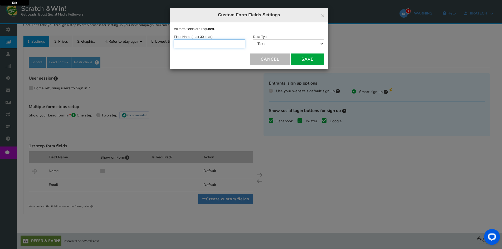
click at [216, 44] on input "text" at bounding box center [209, 43] width 71 height 9
type input "Contact Number"
drag, startPoint x: 268, startPoint y: 49, endPoint x: 276, endPoint y: 46, distance: 8.6
click at [275, 46] on div "Data Type Text Number Multiple Options (can only select one) Multiple Options (…" at bounding box center [288, 44] width 79 height 20
click at [276, 44] on select "Text Number Multiple Options (can only select one) Multiple Options (can select…" at bounding box center [288, 43] width 71 height 9
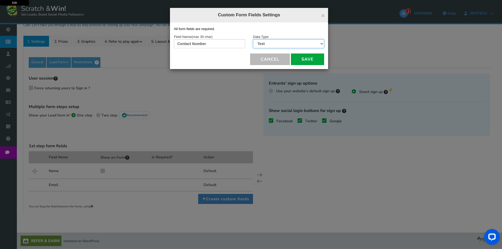
select select "2"
click at [253, 39] on select "Text Number Multiple Options (can only select one) Multiple Options (can select…" at bounding box center [288, 43] width 71 height 9
click at [313, 59] on button "Save" at bounding box center [307, 60] width 33 height 12
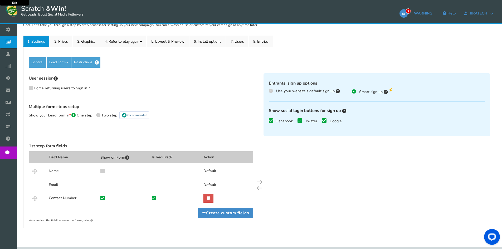
click at [102, 170] on icon at bounding box center [103, 171] width 4 height 4
click at [100, 170] on input "checkbox" at bounding box center [97, 172] width 5 height 5
checkbox input "true"
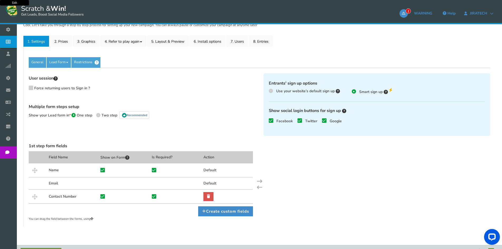
click at [156, 198] on span at bounding box center [154, 196] width 4 height 4
click at [152, 198] on input "checkbox" at bounding box center [149, 198] width 5 height 5
checkbox input "false"
drag, startPoint x: 270, startPoint y: 119, endPoint x: 279, endPoint y: 120, distance: 8.8
click at [273, 120] on span at bounding box center [271, 120] width 4 height 4
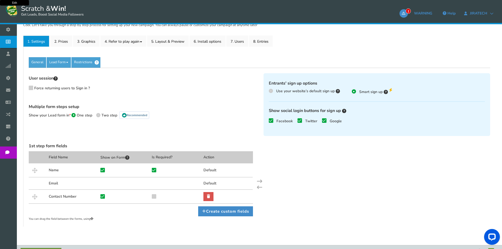
click at [264, 120] on input "Facebook" at bounding box center [264, 121] width 0 height 3
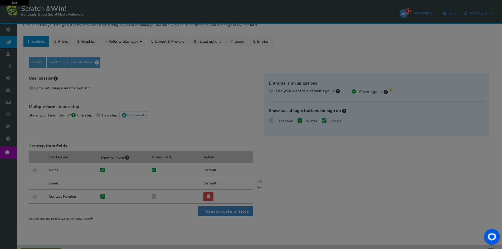
click at [299, 120] on div "● ● ● ● ● ●" at bounding box center [251, 124] width 502 height 48
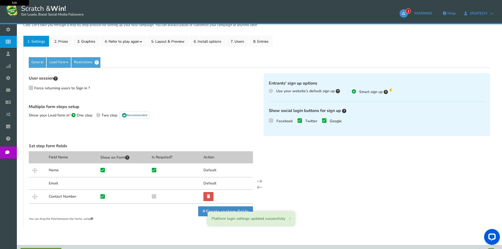
click at [300, 121] on icon at bounding box center [300, 121] width 4 height 4
click at [292, 121] on input "Twitter" at bounding box center [292, 121] width 0 height 3
click at [323, 121] on icon at bounding box center [325, 121] width 4 height 4
click at [317, 121] on input "Google" at bounding box center [317, 121] width 0 height 3
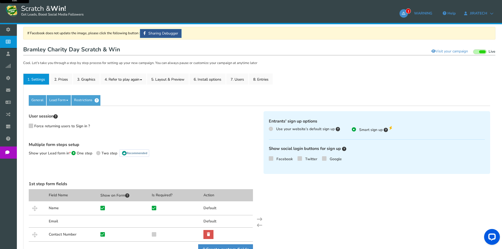
scroll to position [32, 0]
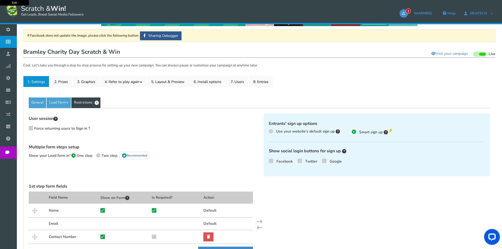
click at [85, 105] on link "Restrictions" at bounding box center [85, 103] width 29 height 11
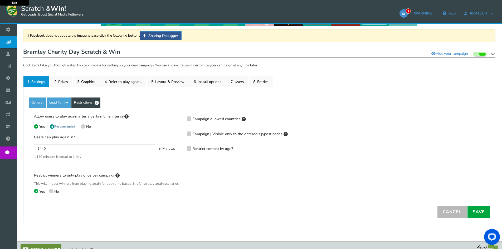
click at [85, 127] on label "No" at bounding box center [86, 126] width 10 height 5
click at [84, 127] on input "No" at bounding box center [82, 127] width 3 height 3
radio input "true"
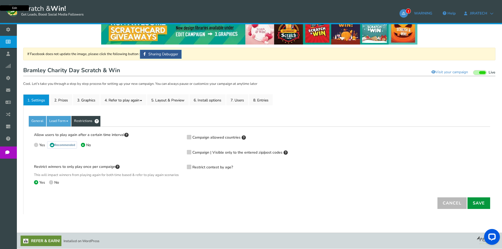
click at [480, 203] on link "Save" at bounding box center [479, 204] width 23 height 12
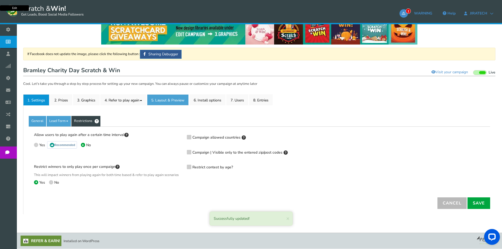
click at [156, 94] on link "5. Layout & Preview" at bounding box center [168, 99] width 42 height 11
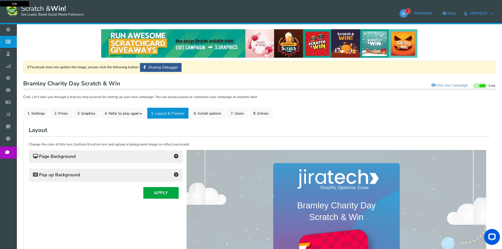
scroll to position [0, 0]
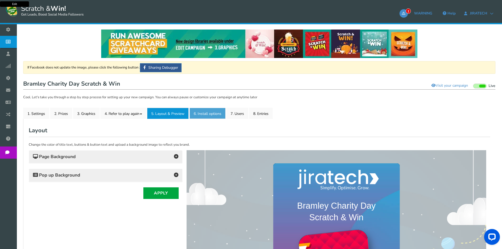
click at [206, 112] on link "6. Install options New" at bounding box center [208, 113] width 36 height 11
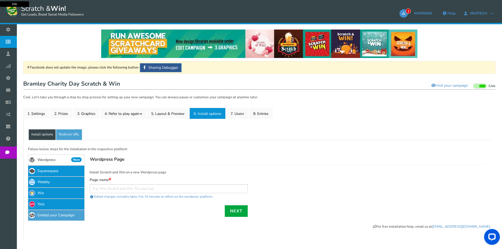
click at [68, 213] on link "Embed your Campaign" at bounding box center [56, 215] width 57 height 11
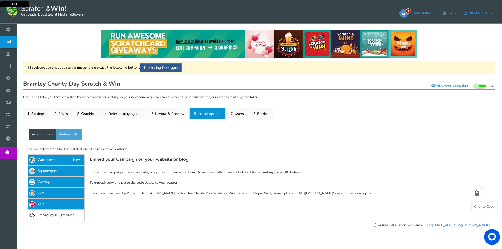
click at [479, 194] on icon at bounding box center [477, 193] width 4 height 10
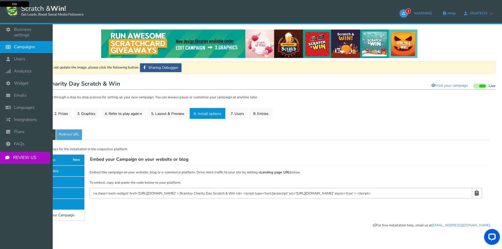
click at [11, 41] on icon at bounding box center [9, 47] width 10 height 12
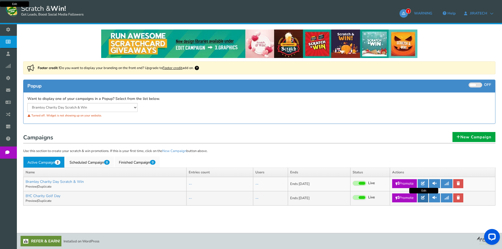
click at [422, 199] on link at bounding box center [423, 198] width 11 height 9
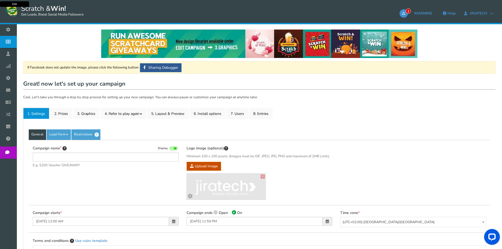
type input "BYC Charity Golf Day"
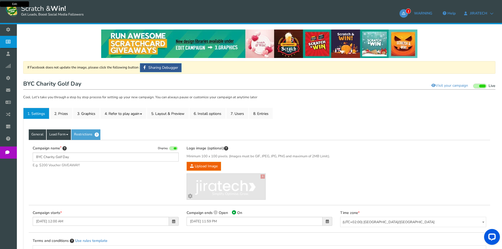
click at [55, 135] on link "Lead Form" at bounding box center [59, 134] width 24 height 11
click at [57, 153] on link "Labels" at bounding box center [68, 150] width 42 height 11
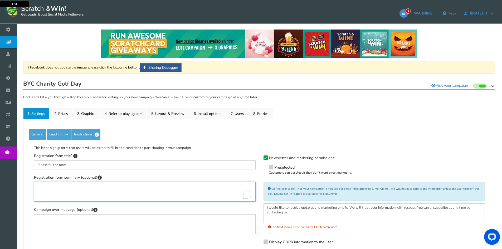
click at [60, 186] on textarea "Registration form summary (optional)" at bounding box center [145, 192] width 222 height 20
click at [69, 186] on textarea "Complete" at bounding box center [145, 192] width 222 height 20
paste textarea "Enter your details to also be entered into the main prize draw taking place at …"
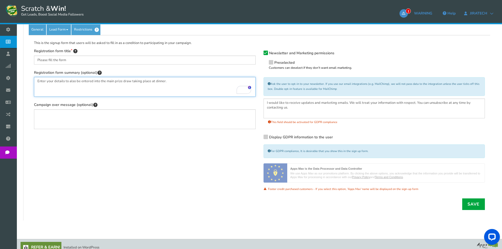
scroll to position [105, 0]
type textarea "Enter your details to also be entered into the main prize draw taking place at …"
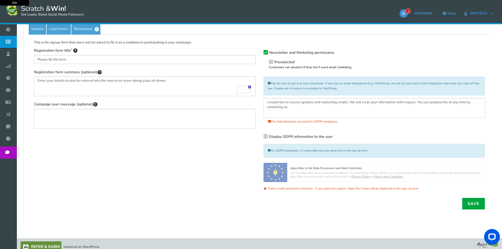
click at [270, 62] on icon at bounding box center [271, 62] width 4 height 4
click at [264, 62] on input "Preselected Customers can deselect if they don't want email marketing." at bounding box center [264, 62] width 0 height 3
click at [475, 200] on link "Save" at bounding box center [474, 204] width 23 height 12
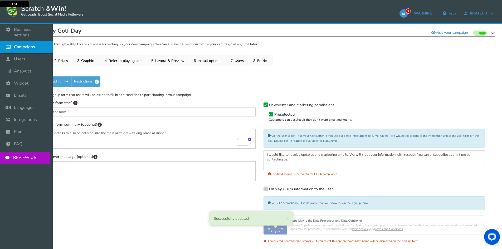
scroll to position [53, 0]
click at [31, 44] on span "Campaigns" at bounding box center [24, 47] width 21 height 6
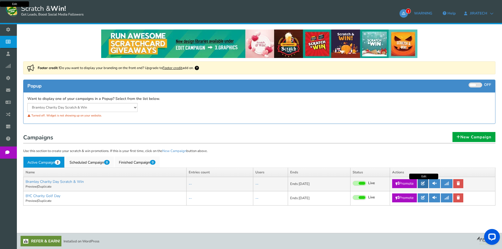
click at [425, 182] on icon at bounding box center [423, 184] width 4 height 4
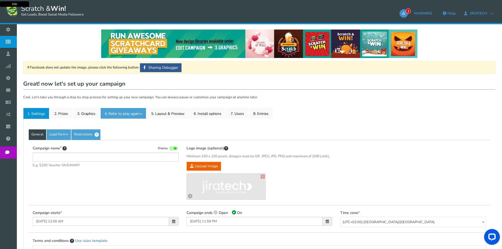
type input "Bramley Charity Day Scratch & Win"
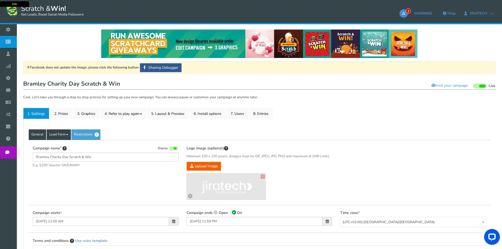
click at [61, 135] on link "Lead Form" at bounding box center [59, 134] width 24 height 11
click at [63, 136] on link "Lead Form" at bounding box center [59, 134] width 24 height 11
click at [61, 150] on link "Labels" at bounding box center [68, 150] width 42 height 11
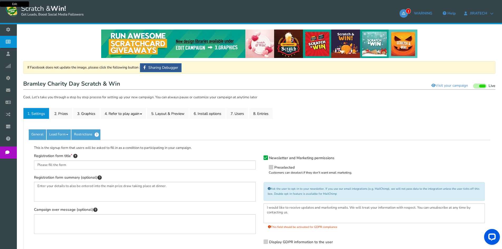
drag, startPoint x: 271, startPoint y: 165, endPoint x: 289, endPoint y: 169, distance: 18.4
click at [273, 165] on span at bounding box center [271, 167] width 4 height 4
click at [264, 166] on input "Preselected Customers can deselect if they don't want email marketing." at bounding box center [264, 167] width 0 height 3
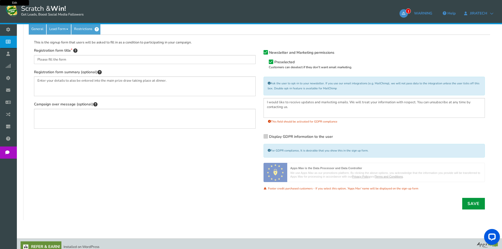
click at [476, 205] on link "Save" at bounding box center [474, 204] width 23 height 12
